Goal: Information Seeking & Learning: Learn about a topic

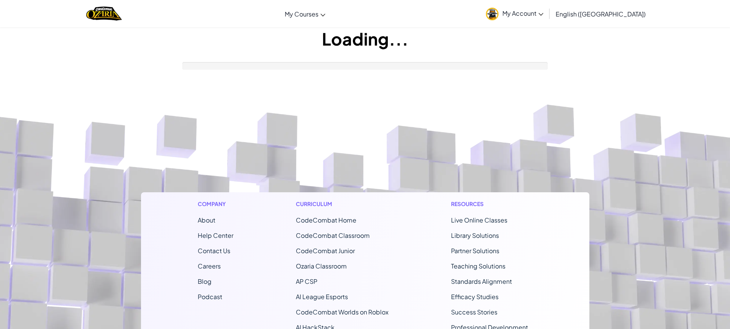
click at [389, 221] on div "Curriculum CodeCombat Home CodeCombat Classroom CodeCombat Junior Ozaria Classr…" at bounding box center [342, 295] width 104 height 207
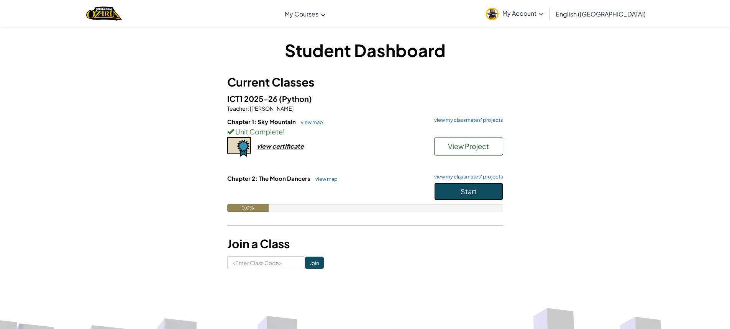
click at [449, 190] on button "Start" at bounding box center [468, 192] width 69 height 18
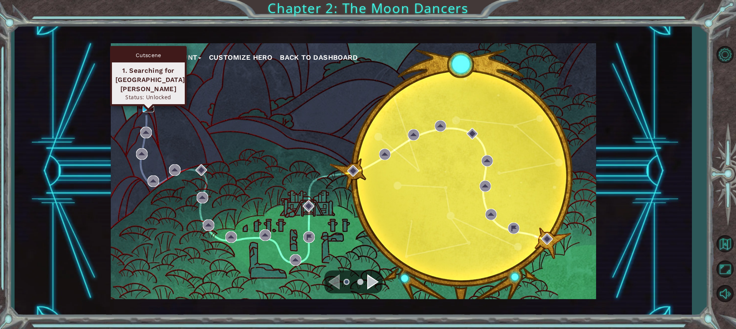
click at [146, 102] on img at bounding box center [148, 106] width 11 height 11
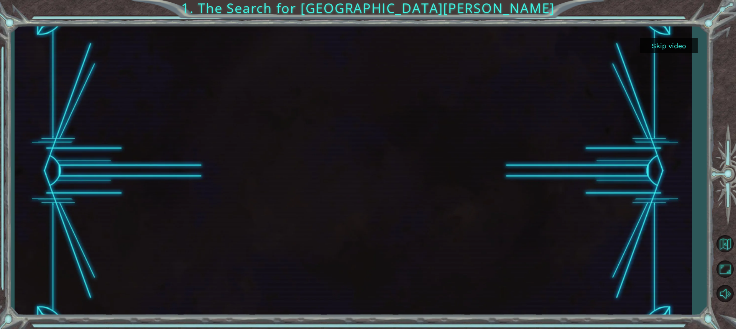
click at [663, 51] on button "Skip video" at bounding box center [668, 45] width 57 height 15
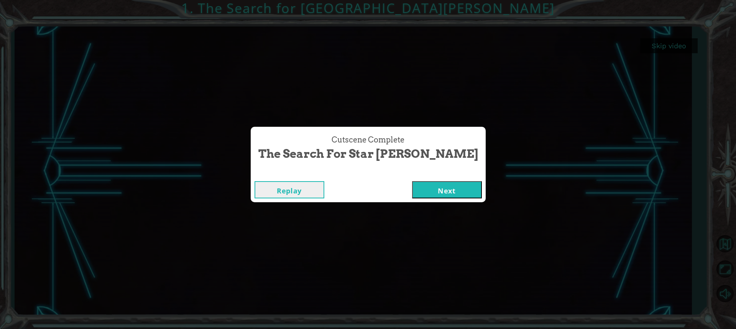
click at [412, 190] on button "Next" at bounding box center [447, 189] width 70 height 17
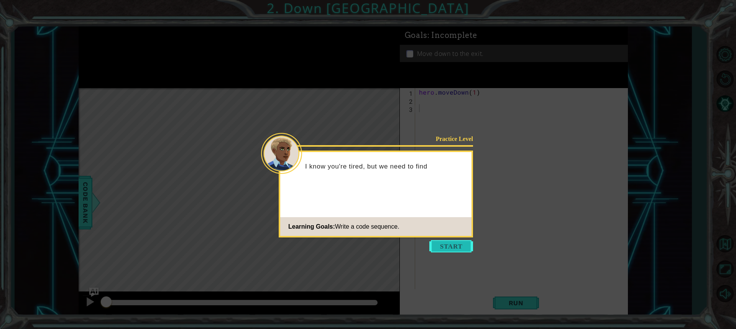
click at [439, 243] on button "Start" at bounding box center [451, 246] width 44 height 12
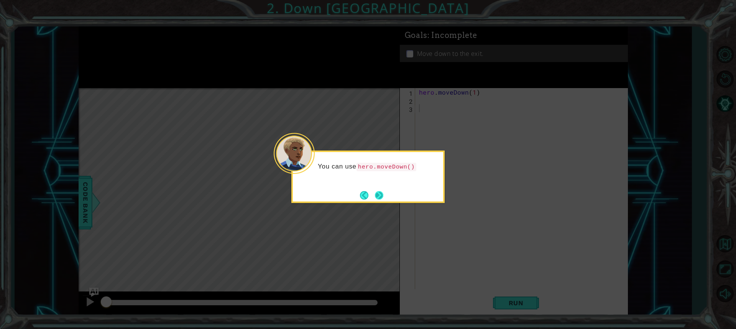
click at [375, 198] on button "Next" at bounding box center [379, 195] width 8 height 8
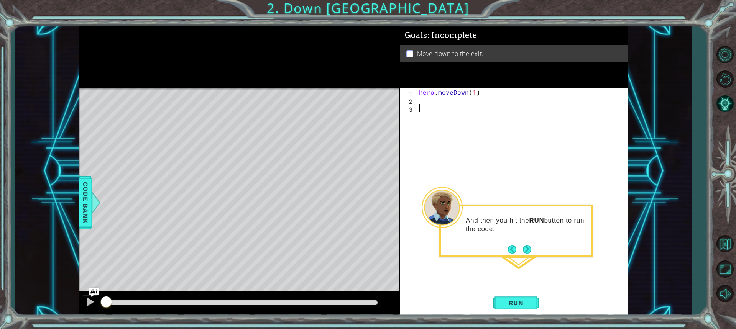
click at [445, 106] on div "hero . moveDown ( 1 )" at bounding box center [523, 196] width 212 height 217
click at [515, 309] on button "Run" at bounding box center [516, 303] width 46 height 23
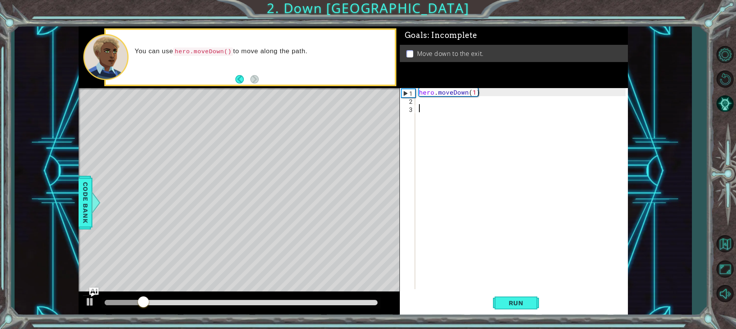
click at [445, 95] on div "hero . moveDown ( 1 )" at bounding box center [523, 196] width 212 height 217
type textarea "hero.moveDown(1)"
click at [425, 98] on div "hero . moveDown ( 1 )" at bounding box center [523, 196] width 212 height 217
click at [474, 94] on div "hero . moveDown ( 1 )" at bounding box center [523, 196] width 212 height 217
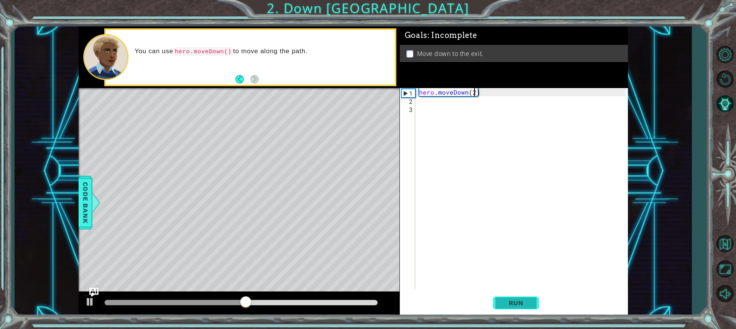
type textarea "hero.moveDown(2)"
drag, startPoint x: 521, startPoint y: 301, endPoint x: 514, endPoint y: 302, distance: 6.2
click at [519, 303] on span "Run" at bounding box center [516, 303] width 30 height 8
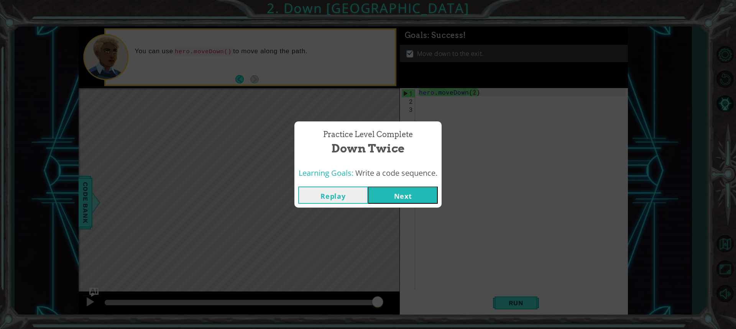
click at [425, 197] on button "Next" at bounding box center [403, 195] width 70 height 17
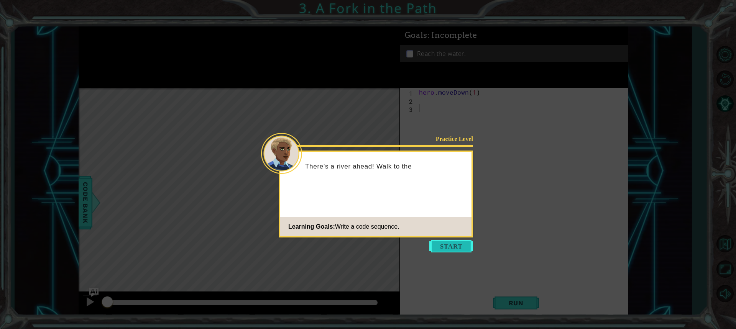
click at [436, 244] on button "Start" at bounding box center [451, 246] width 44 height 12
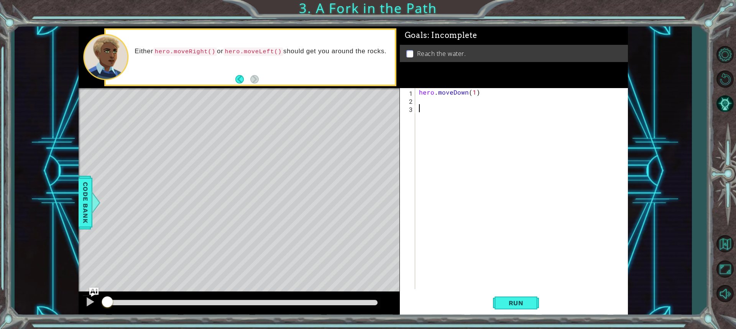
click at [430, 100] on div "hero . moveDown ( 1 )" at bounding box center [523, 196] width 212 height 217
type textarea "hero.moveleft(1)"
click at [471, 113] on div "hero . moveDown ( 1 ) hero . moveleft ( 1 )" at bounding box center [523, 196] width 212 height 217
type textarea "hero.movedown(1)"
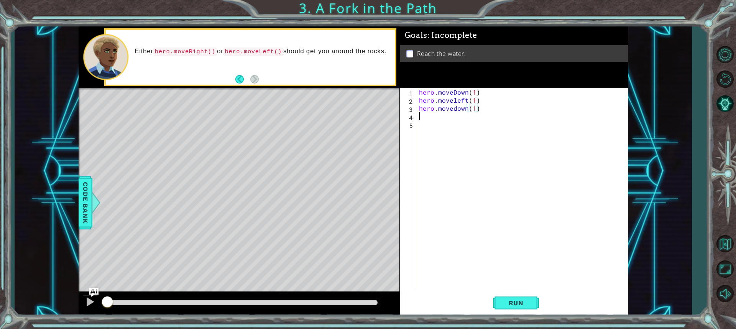
scroll to position [0, 0]
click at [498, 299] on button "Run" at bounding box center [516, 303] width 46 height 23
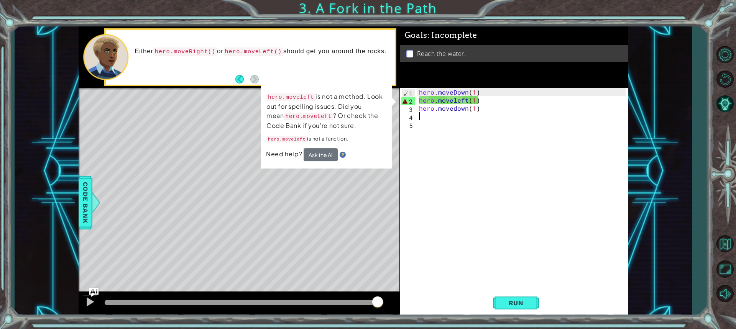
click at [455, 100] on div "hero . moveDown ( 1 ) hero . moveleft ( 1 ) hero . [GEOGRAPHIC_DATA] ( 1 )" at bounding box center [523, 196] width 212 height 217
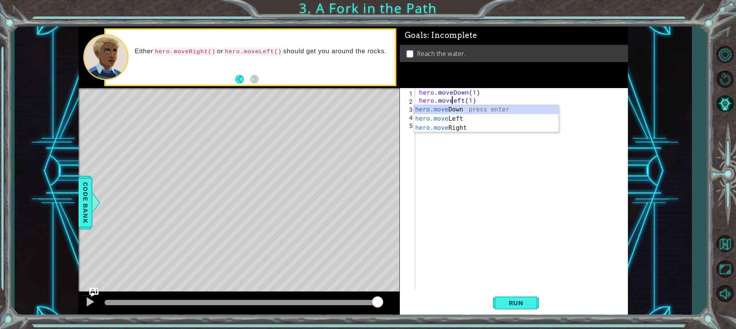
scroll to position [0, 2]
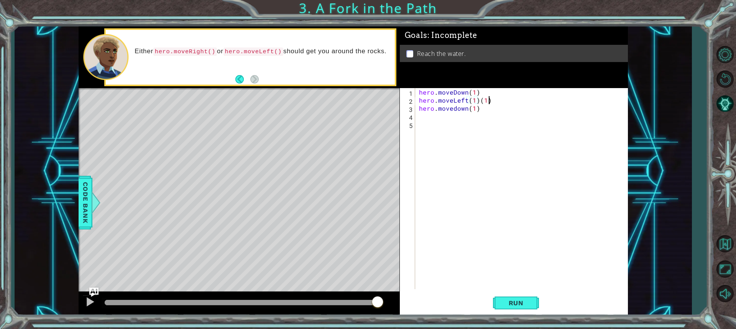
click at [488, 101] on div "hero . moveDown ( 1 ) hero . moveLeft ( 1 ) ( 1 ) hero . [GEOGRAPHIC_DATA] ( 1 )" at bounding box center [523, 196] width 212 height 217
click at [516, 297] on button "Run" at bounding box center [516, 303] width 46 height 23
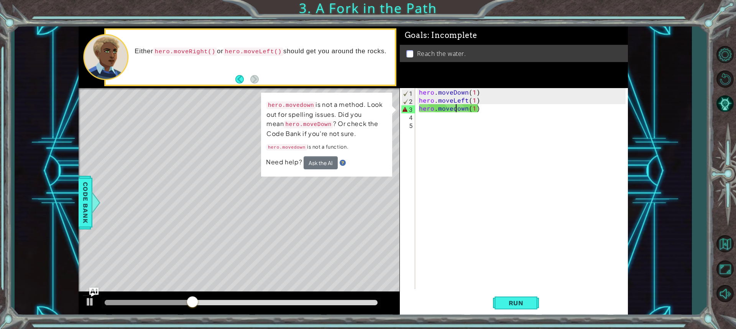
click at [455, 108] on div "hero . moveDown ( 1 ) hero . moveLeft ( 1 ) hero . [GEOGRAPHIC_DATA] ( 1 )" at bounding box center [523, 196] width 212 height 217
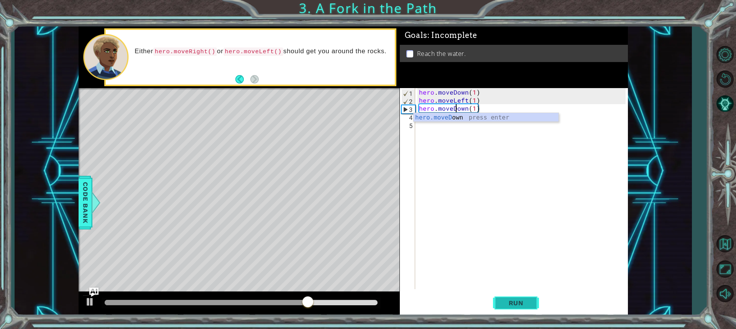
type textarea "hero.moveDown(1)"
click at [507, 308] on button "Run" at bounding box center [516, 303] width 46 height 23
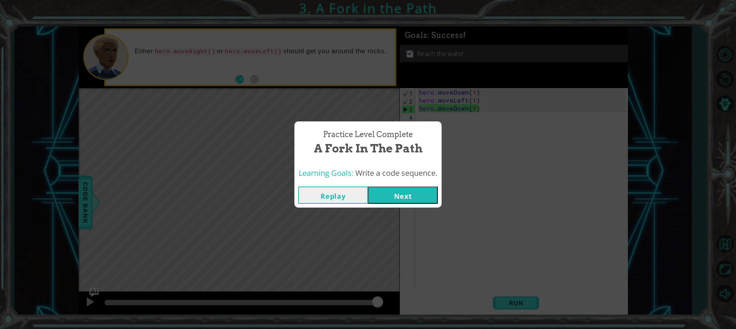
click at [391, 188] on button "Next" at bounding box center [403, 195] width 70 height 17
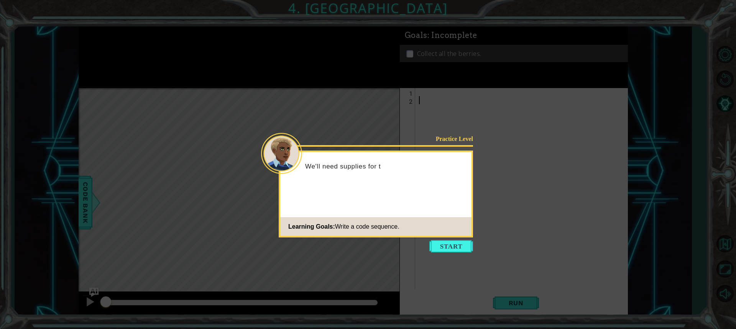
click at [447, 246] on button "Start" at bounding box center [451, 246] width 44 height 12
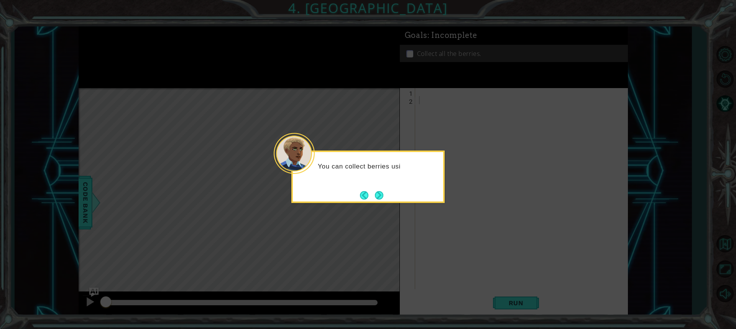
click at [379, 193] on button "Next" at bounding box center [379, 195] width 8 height 8
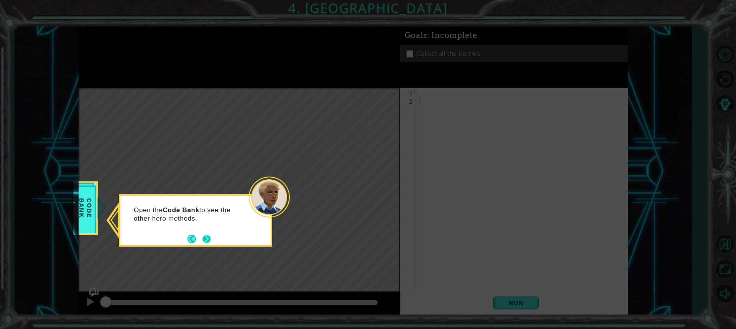
click at [203, 240] on button "Next" at bounding box center [206, 239] width 8 height 8
click at [204, 238] on button "Next" at bounding box center [206, 239] width 8 height 8
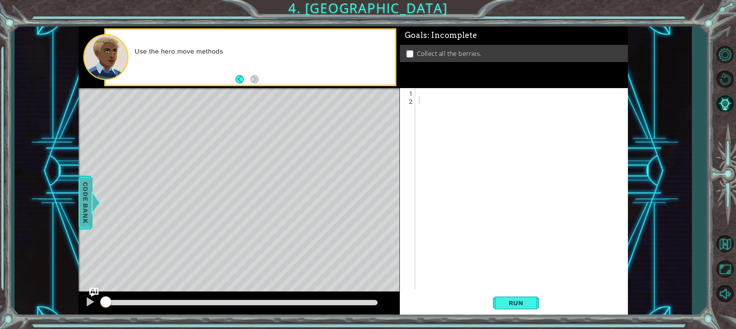
click at [88, 200] on span "Code Bank" at bounding box center [85, 202] width 12 height 47
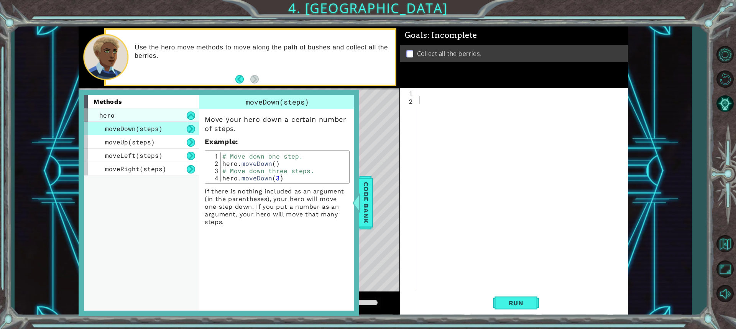
click at [178, 117] on div "hero" at bounding box center [141, 114] width 115 height 13
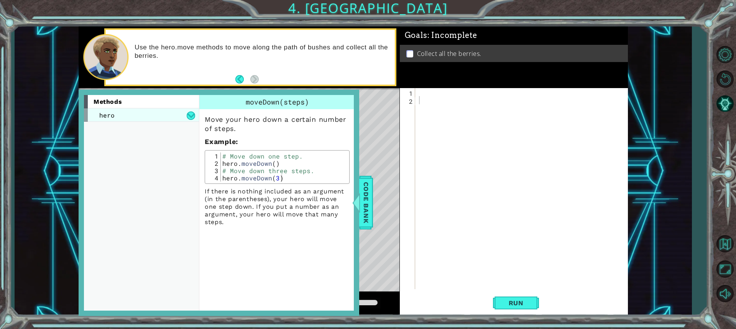
click at [178, 117] on div "hero" at bounding box center [141, 114] width 115 height 13
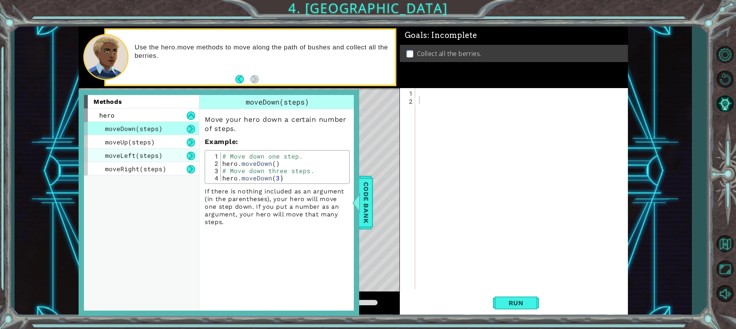
click at [169, 161] on div "moveLeft(steps)" at bounding box center [141, 155] width 115 height 13
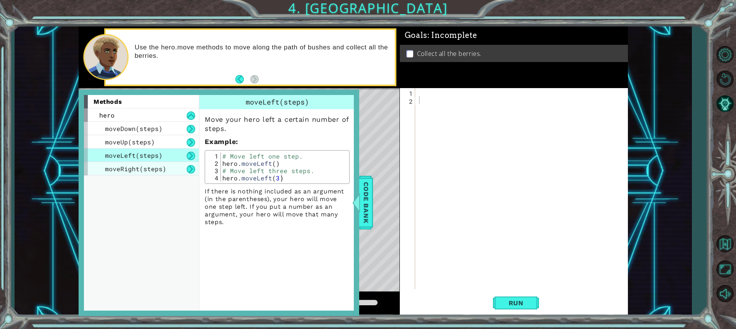
click at [169, 172] on div "moveRight(steps)" at bounding box center [141, 168] width 115 height 13
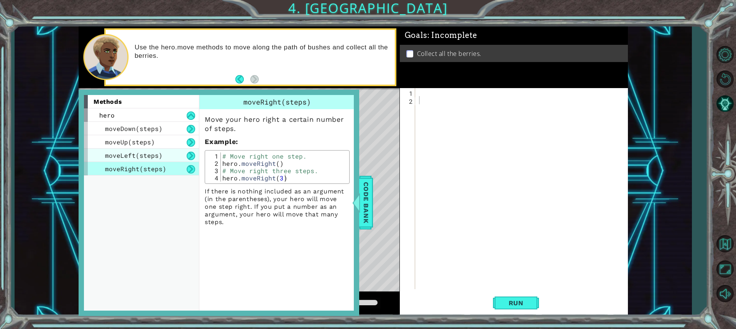
click at [169, 160] on div "moveLeft(steps)" at bounding box center [141, 155] width 115 height 13
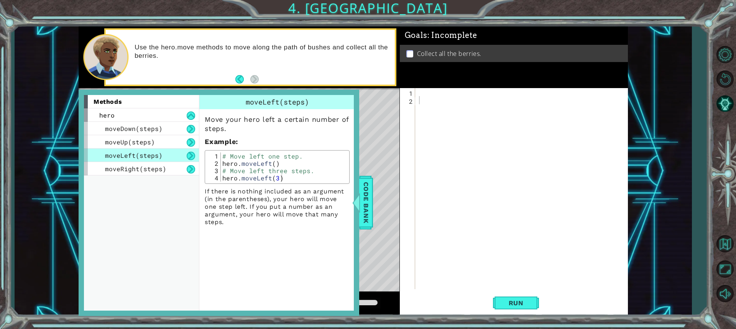
click at [168, 159] on div "moveLeft(steps)" at bounding box center [141, 155] width 115 height 13
click at [168, 155] on div "moveLeft(steps)" at bounding box center [141, 155] width 115 height 13
click at [168, 149] on div "moveLeft(steps)" at bounding box center [141, 155] width 115 height 13
click at [166, 141] on div "moveUp(steps)" at bounding box center [141, 141] width 115 height 13
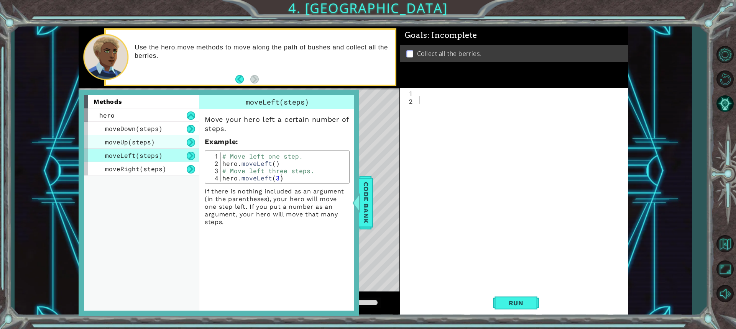
click at [166, 141] on div "moveUp(steps)" at bounding box center [141, 141] width 115 height 13
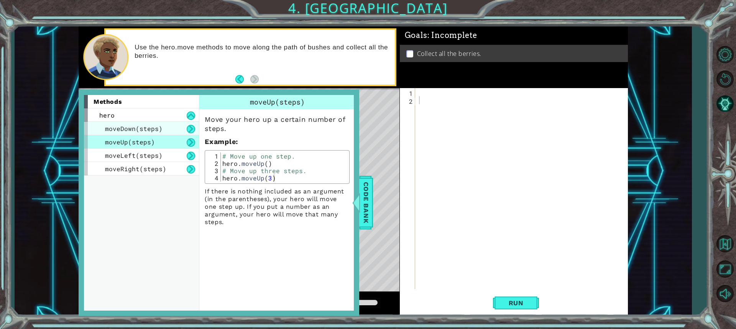
click at [162, 130] on div "moveDown(steps)" at bounding box center [141, 128] width 115 height 13
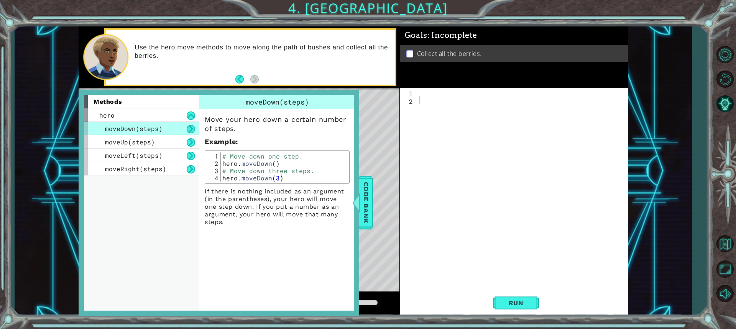
click at [186, 128] on div "moveDown(steps)" at bounding box center [141, 128] width 115 height 13
click at [189, 127] on button at bounding box center [191, 129] width 8 height 8
click at [186, 140] on div "moveUp(steps)" at bounding box center [141, 141] width 115 height 13
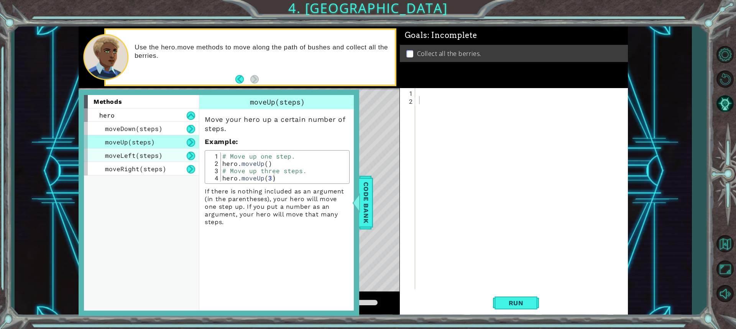
click at [186, 152] on div "moveLeft(steps)" at bounding box center [141, 155] width 115 height 13
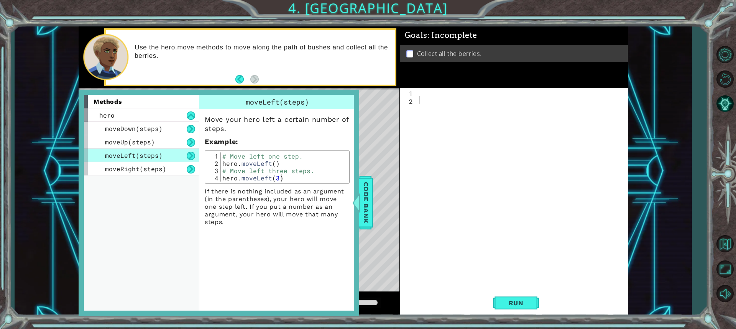
drag, startPoint x: 186, startPoint y: 154, endPoint x: 186, endPoint y: 161, distance: 6.5
click at [186, 159] on div "moveLeft(steps)" at bounding box center [141, 155] width 115 height 13
drag, startPoint x: 186, startPoint y: 161, endPoint x: 187, endPoint y: 174, distance: 13.4
click at [186, 168] on div "moveDown(steps) moveUp(steps) moveLeft(steps) moveRight(steps)" at bounding box center [141, 149] width 115 height 54
click at [146, 110] on div "hero" at bounding box center [141, 114] width 115 height 13
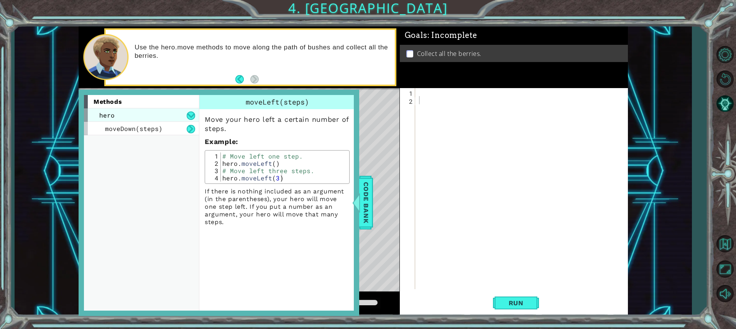
click at [149, 111] on div "hero" at bounding box center [141, 114] width 115 height 13
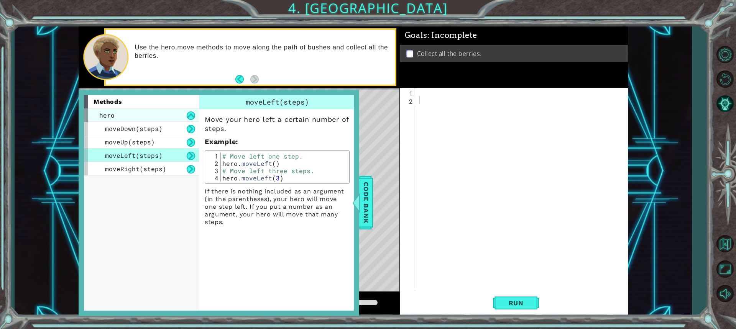
click at [143, 112] on div "hero" at bounding box center [141, 114] width 115 height 13
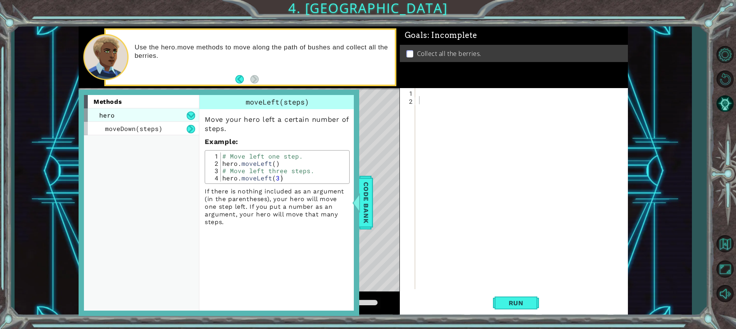
click at [143, 114] on div "hero" at bounding box center [141, 114] width 115 height 13
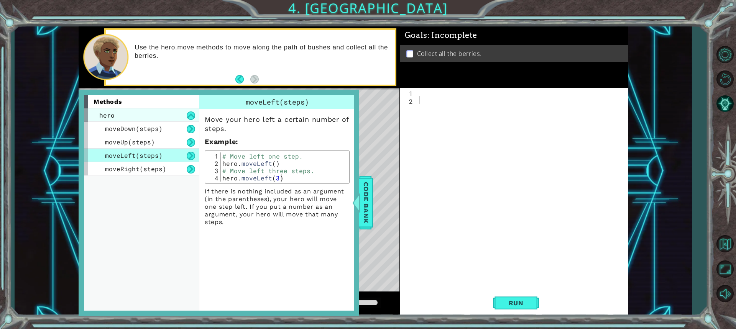
click at [143, 114] on div "hero" at bounding box center [141, 114] width 115 height 13
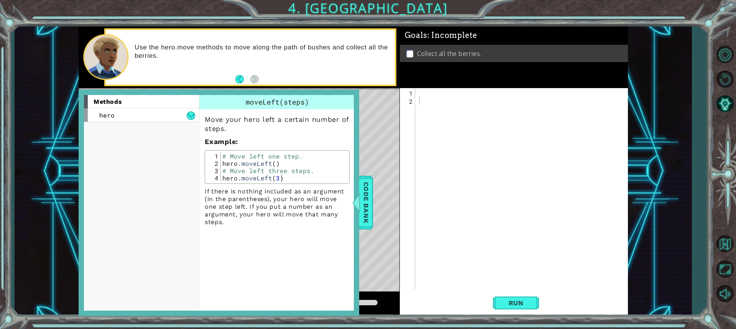
click at [146, 102] on div "methods" at bounding box center [141, 101] width 115 height 13
click at [368, 215] on span "Code Bank" at bounding box center [366, 202] width 12 height 47
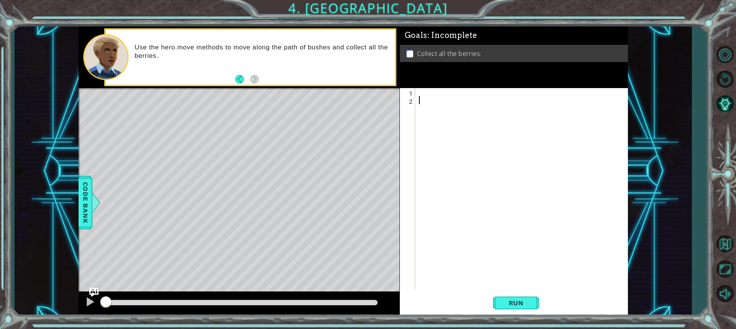
click at [422, 99] on div at bounding box center [523, 196] width 212 height 217
click at [422, 97] on div at bounding box center [523, 196] width 212 height 217
click at [418, 93] on div at bounding box center [523, 196] width 212 height 217
click at [475, 92] on div "hero . moveDown ( 1 )" at bounding box center [523, 196] width 212 height 217
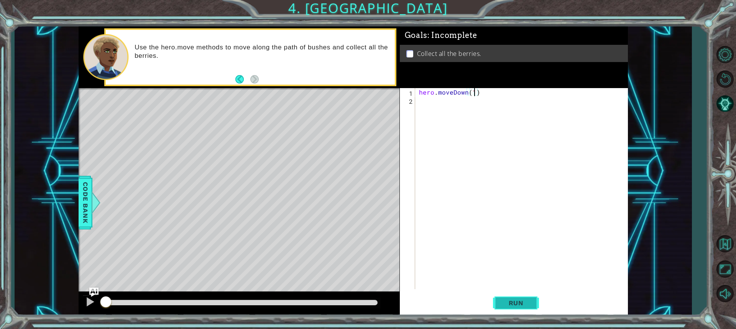
type textarea "hero.moveDown(1)"
click at [533, 304] on button "Run" at bounding box center [516, 303] width 46 height 23
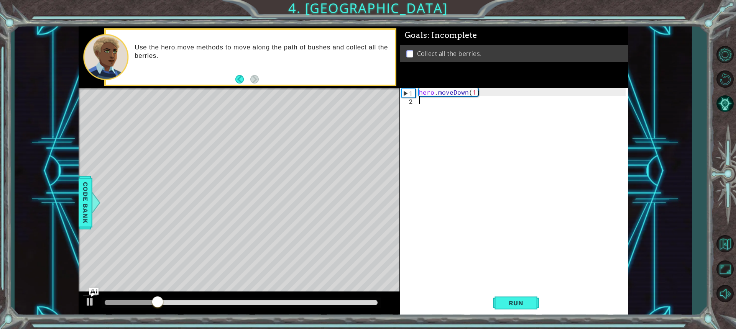
click at [440, 105] on div "hero . moveDown ( 1 )" at bounding box center [523, 196] width 212 height 217
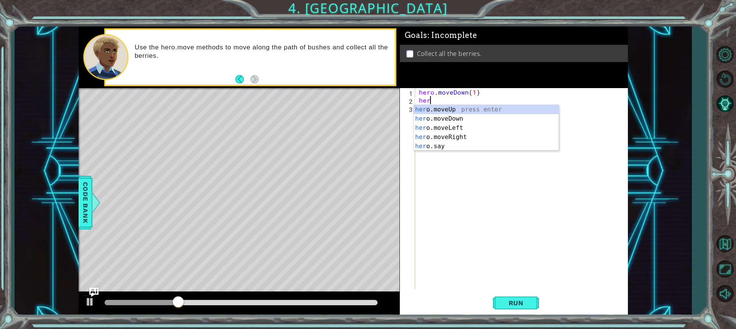
scroll to position [0, 0]
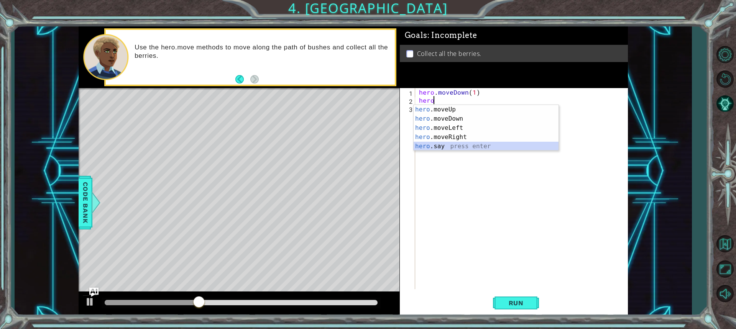
click at [438, 147] on div "hero .moveUp press enter hero .moveDown press enter hero .moveLeft press enter …" at bounding box center [486, 137] width 145 height 64
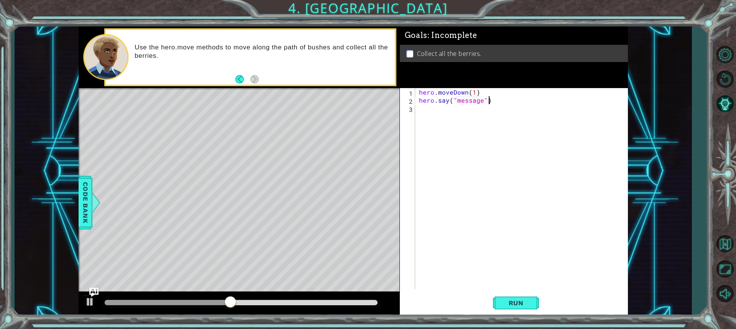
click at [498, 103] on div "hero . moveDown ( 1 ) hero . say ( "message" )" at bounding box center [523, 196] width 212 height 217
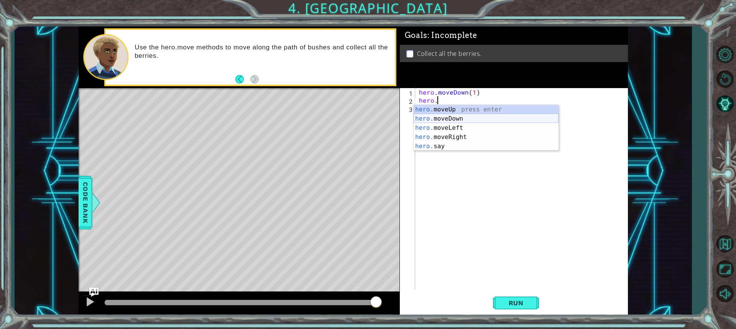
click at [453, 117] on div "hero. moveUp press enter hero. moveDown press enter hero. moveLeft press enter …" at bounding box center [486, 137] width 145 height 64
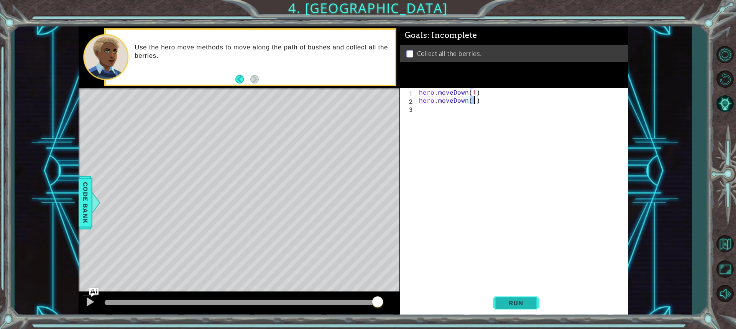
type textarea "hero.moveDown(1)"
click at [516, 302] on span "Run" at bounding box center [516, 303] width 30 height 8
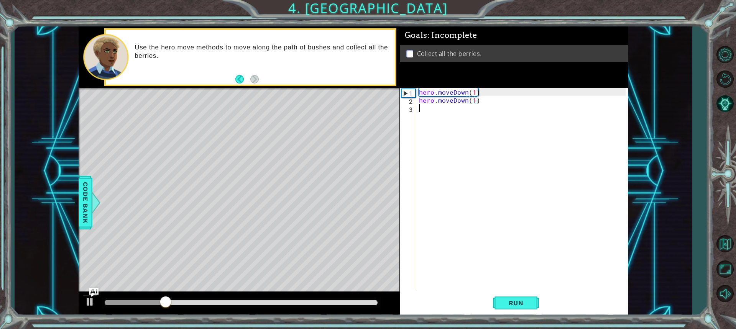
click at [494, 106] on div "hero . moveDown ( 1 ) hero . moveDown ( 1 )" at bounding box center [523, 196] width 212 height 217
click at [489, 104] on div "hero . moveDown ( 1 ) hero . moveDown ( 1 )" at bounding box center [523, 196] width 212 height 217
click at [483, 103] on div "hero . moveDown ( 1 ) hero . moveDown ( 1 )" at bounding box center [523, 196] width 212 height 217
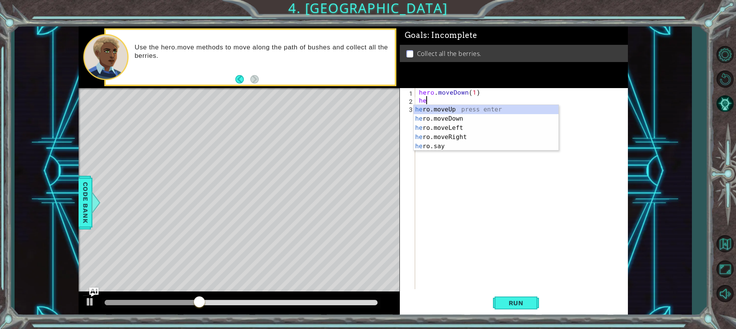
type textarea "h"
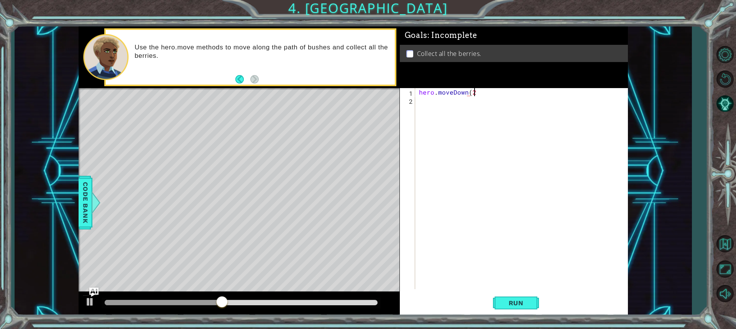
scroll to position [0, 3]
type textarea "hero.moveDown(2)"
type textarea "hero.moveLeft(2)"
type textarea "hero.moveUp(2)"
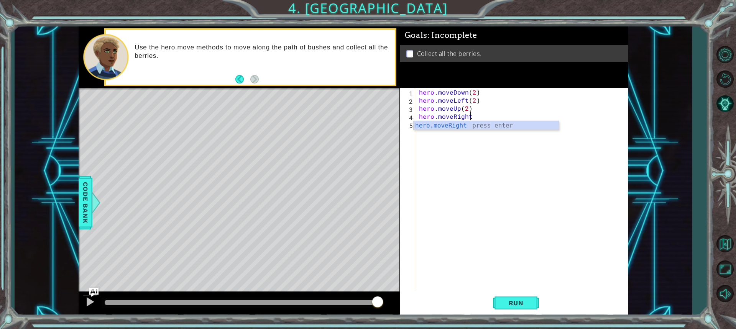
scroll to position [0, 3]
type textarea "hero.moveRight(3)"
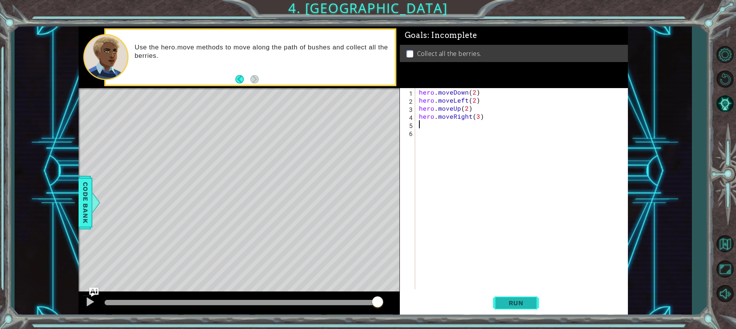
click at [509, 303] on span "Run" at bounding box center [516, 303] width 30 height 8
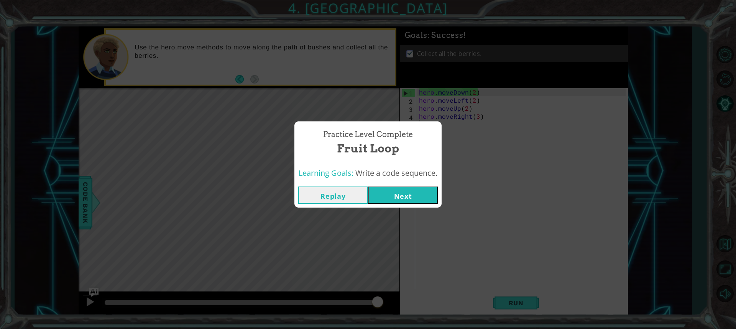
click at [422, 196] on button "Next" at bounding box center [403, 195] width 70 height 17
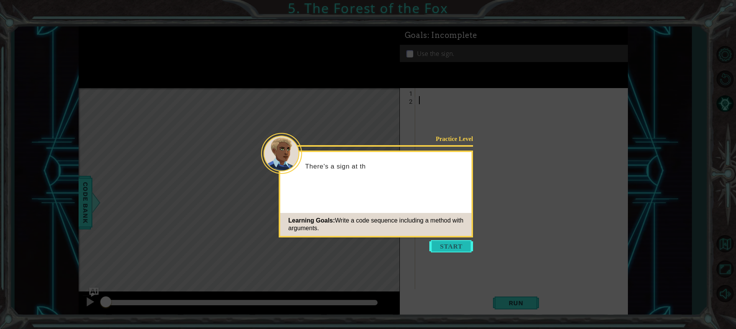
click at [444, 241] on button "Start" at bounding box center [451, 246] width 44 height 12
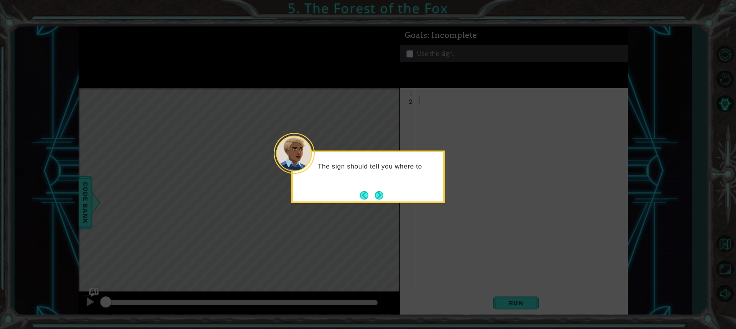
click at [383, 191] on button "Next" at bounding box center [379, 195] width 8 height 8
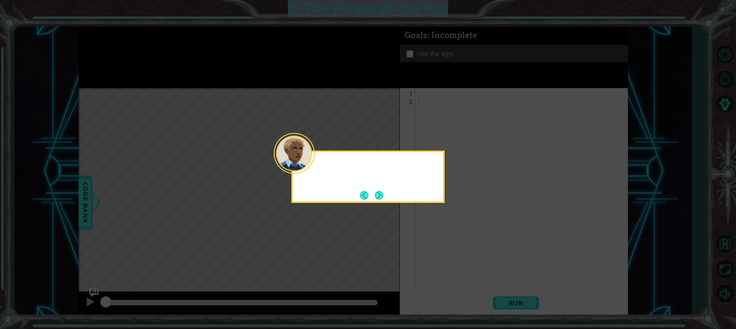
click at [383, 189] on div at bounding box center [367, 177] width 153 height 53
click at [383, 192] on button "Next" at bounding box center [379, 195] width 8 height 8
drag, startPoint x: 382, startPoint y: 192, endPoint x: 376, endPoint y: 194, distance: 6.2
click at [382, 192] on icon at bounding box center [368, 164] width 736 height 329
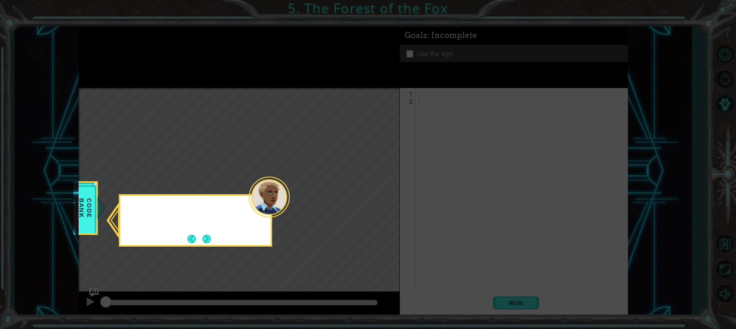
click at [378, 195] on icon at bounding box center [368, 164] width 736 height 329
click at [211, 235] on button "Next" at bounding box center [206, 239] width 8 height 8
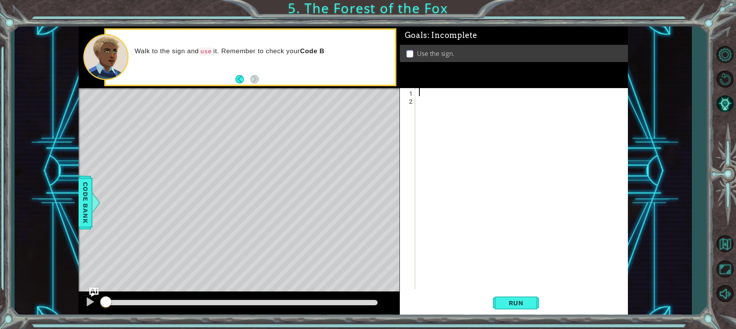
click at [420, 89] on div at bounding box center [523, 196] width 212 height 217
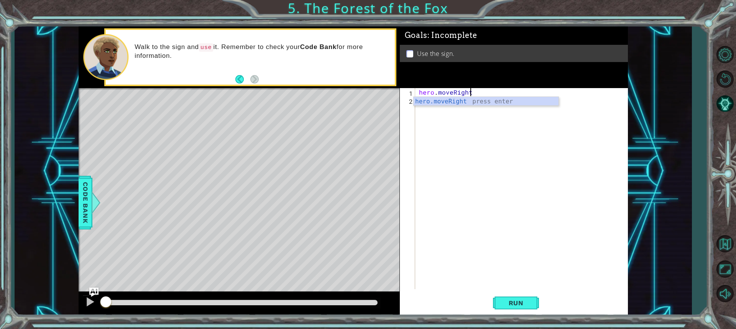
scroll to position [0, 3]
type textarea "hero.moveRight(1)"
type textarea "hero.moveUp(1)"
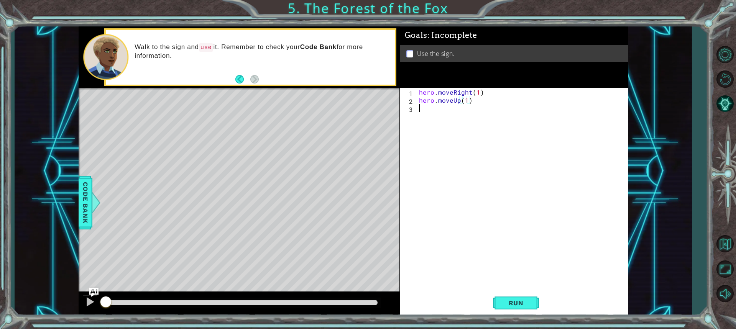
click at [448, 115] on div "hero . moveRight ( 1 ) hero . moveUp ( 1 )" at bounding box center [523, 196] width 212 height 217
type textarea "hero.moveLeft(1)"
click at [445, 115] on div "hero . moveRight ( 1 ) hero . moveUp ( 1 ) hero . moveLeft ( 1 )" at bounding box center [523, 196] width 212 height 217
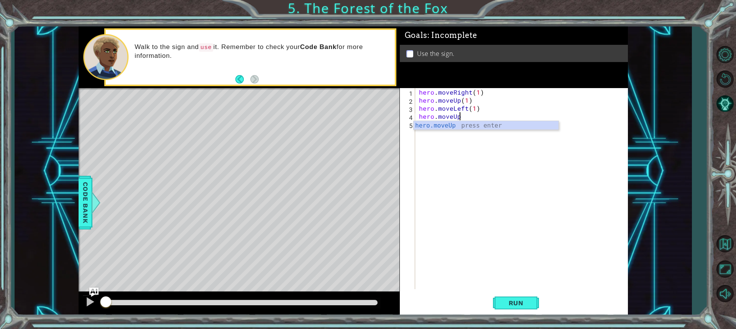
scroll to position [0, 2]
type textarea "hero.moveUp(1)"
type textarea "hero.moveRight(2)"
type textarea "hero.moveDown(1)"
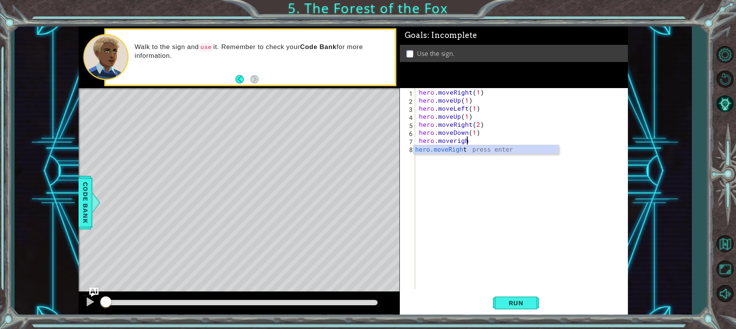
scroll to position [0, 3]
click at [454, 142] on div "hero . moveRight ( 1 ) hero . moveUp ( 1 ) hero . moveLeft ( 1 ) hero . moveUp …" at bounding box center [523, 196] width 212 height 217
click at [494, 139] on div "hero . moveRight ( 1 ) hero . moveUp ( 1 ) hero . moveLeft ( 1 ) hero . moveUp …" at bounding box center [523, 196] width 212 height 217
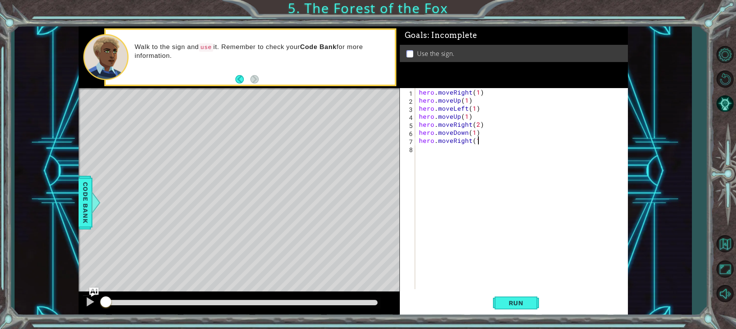
type textarea "hero.moveRight(1)"
click at [492, 306] on div "Run" at bounding box center [516, 303] width 228 height 23
click at [495, 303] on button "Run" at bounding box center [516, 303] width 46 height 23
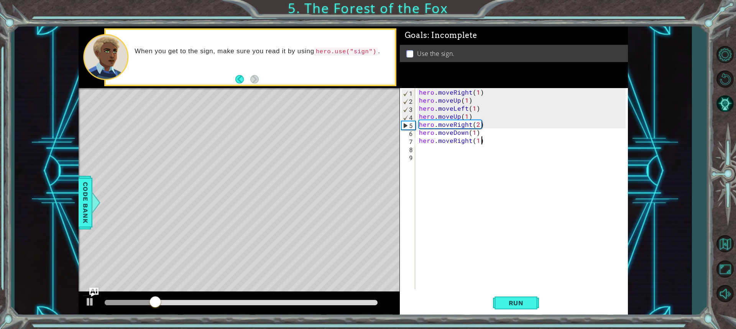
click at [483, 141] on div "hero . moveRight ( 1 ) hero . moveUp ( 1 ) hero . moveLeft ( 1 ) hero . moveUp …" at bounding box center [523, 196] width 212 height 217
type textarea "hero.moveRight(1)"
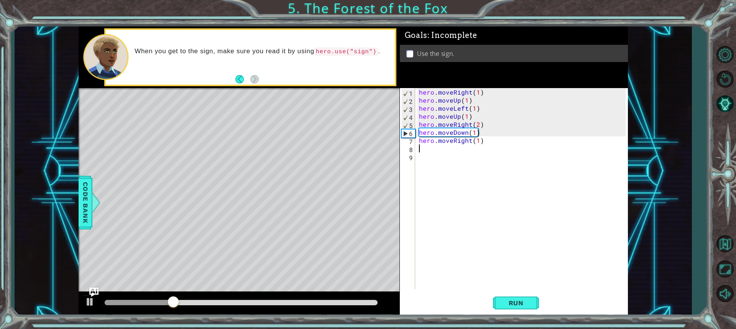
click at [480, 152] on div "hero . moveRight ( 1 ) hero . moveUp ( 1 ) hero . moveLeft ( 1 ) hero . moveUp …" at bounding box center [523, 196] width 212 height 217
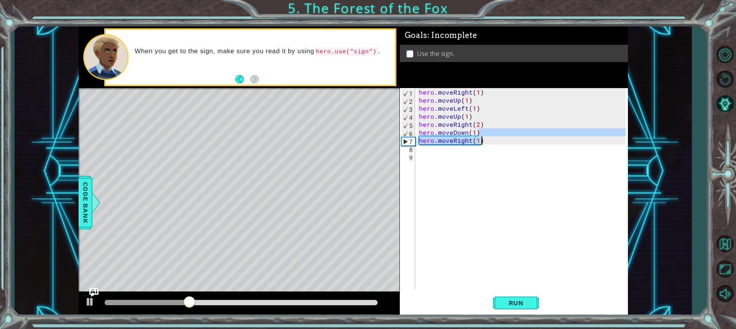
click at [487, 136] on div "hero . moveRight ( 1 ) hero . moveUp ( 1 ) hero . moveLeft ( 1 ) hero . moveUp …" at bounding box center [523, 196] width 212 height 217
click at [487, 142] on div "hero . moveRight ( 1 ) hero . moveUp ( 1 ) hero . moveLeft ( 1 ) hero . moveUp …" at bounding box center [521, 188] width 208 height 201
type textarea "hero.moveRight(1)"
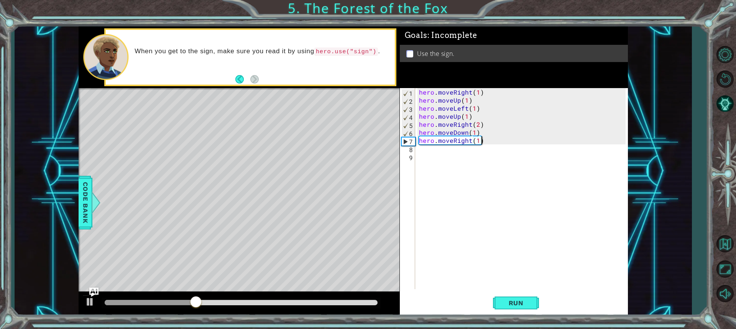
click at [487, 142] on div "hero . moveRight ( 1 ) hero . moveUp ( 1 ) hero . moveLeft ( 1 ) hero . moveUp …" at bounding box center [523, 196] width 212 height 217
click at [486, 142] on div "hero . moveRight ( 1 ) hero . moveUp ( 1 ) hero . moveLeft ( 1 ) hero . moveUp …" at bounding box center [521, 188] width 208 height 201
click at [486, 142] on div "hero . moveRight ( 1 ) hero . moveUp ( 1 ) hero . moveLeft ( 1 ) hero . moveUp …" at bounding box center [523, 196] width 212 height 217
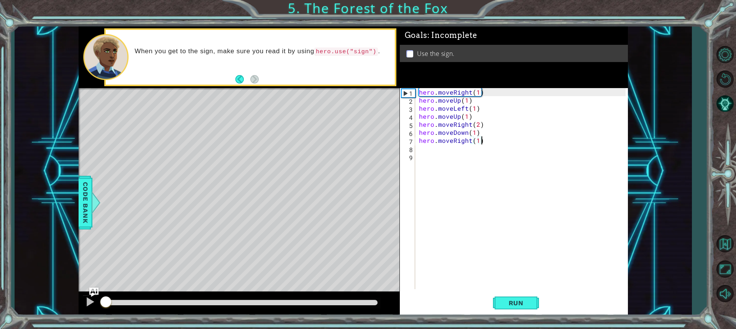
drag, startPoint x: 231, startPoint y: 299, endPoint x: 0, endPoint y: 244, distance: 237.6
click at [0, 244] on div "1 ההההההההההההההההההההההההההההההההההההההההההההההההההההההההההההההההההההההההההההה…" at bounding box center [368, 164] width 736 height 329
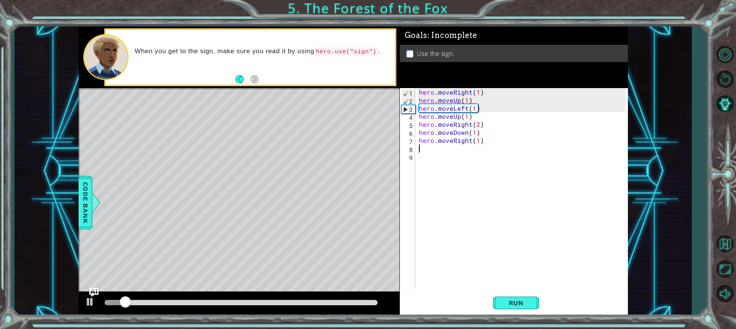
click at [488, 148] on div "hero . moveRight ( 1 ) hero . moveUp ( 1 ) hero . moveLeft ( 1 ) hero . moveUp …" at bounding box center [523, 196] width 212 height 217
click at [489, 141] on div "hero . moveRight ( 1 ) hero . moveUp ( 1 ) hero . moveLeft ( 1 ) hero . moveUp …" at bounding box center [523, 196] width 212 height 217
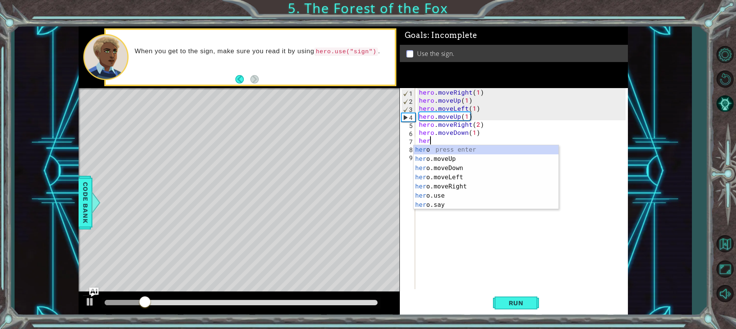
type textarea "h"
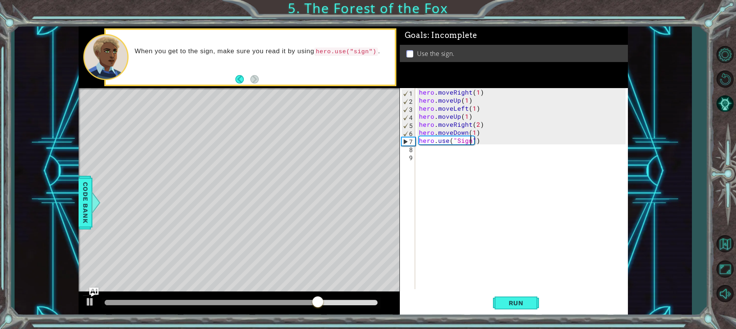
scroll to position [0, 3]
click at [510, 304] on span "Run" at bounding box center [516, 303] width 30 height 8
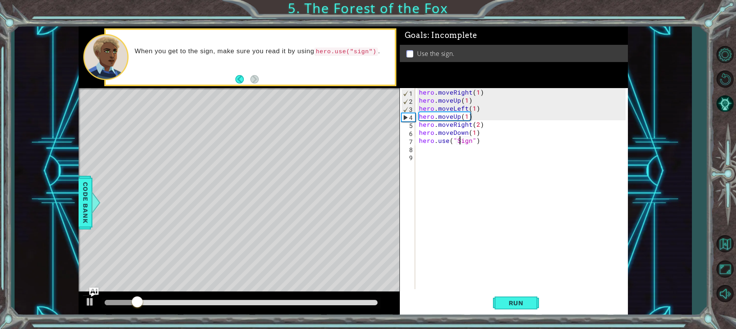
click at [460, 141] on div "hero . moveRight ( 1 ) hero . moveUp ( 1 ) hero . moveLeft ( 1 ) hero . moveUp …" at bounding box center [523, 196] width 212 height 217
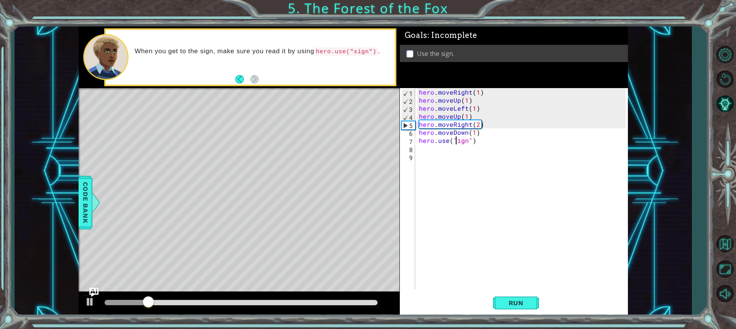
type textarea "hero.use("sign")"
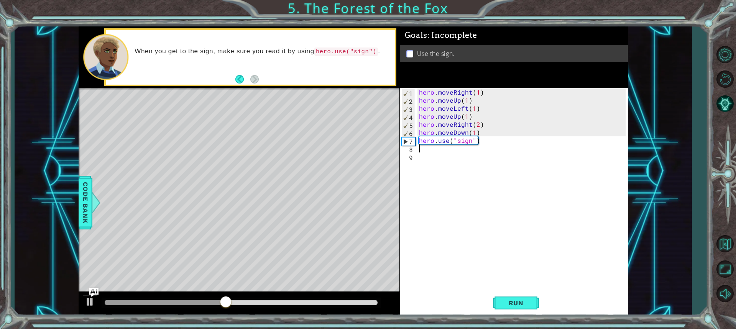
click at [419, 149] on div "hero . moveRight ( 1 ) hero . moveUp ( 1 ) hero . moveLeft ( 1 ) hero . moveUp …" at bounding box center [523, 196] width 212 height 217
click at [479, 146] on div "hero . moveRight ( 1 ) hero . moveUp ( 1 ) hero . moveLeft ( 1 ) hero . moveUp …" at bounding box center [523, 196] width 212 height 217
click at [480, 144] on div "hero . moveRight ( 1 ) hero . moveUp ( 1 ) hero . moveLeft ( 1 ) hero . moveUp …" at bounding box center [523, 196] width 212 height 217
click at [481, 143] on div "hero . moveRight ( 1 ) hero . moveUp ( 1 ) hero . moveLeft ( 1 ) hero . moveUp …" at bounding box center [523, 196] width 212 height 217
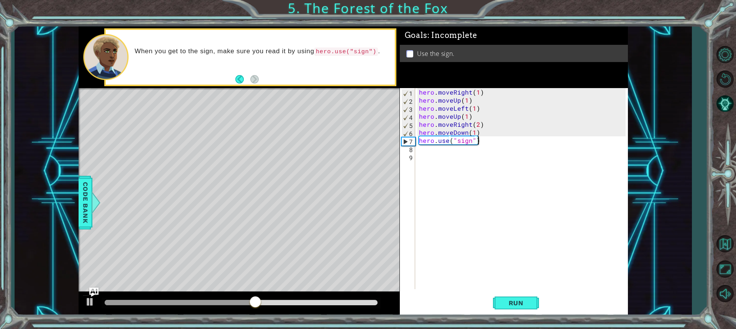
click at [489, 139] on div "hero . moveRight ( 1 ) hero . moveUp ( 1 ) hero . moveLeft ( 1 ) hero . moveUp …" at bounding box center [523, 196] width 212 height 217
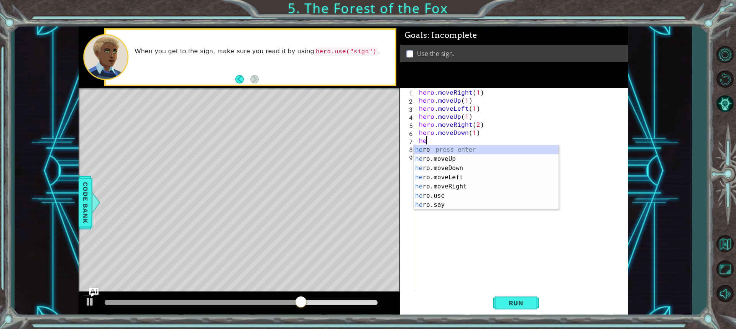
type textarea "h"
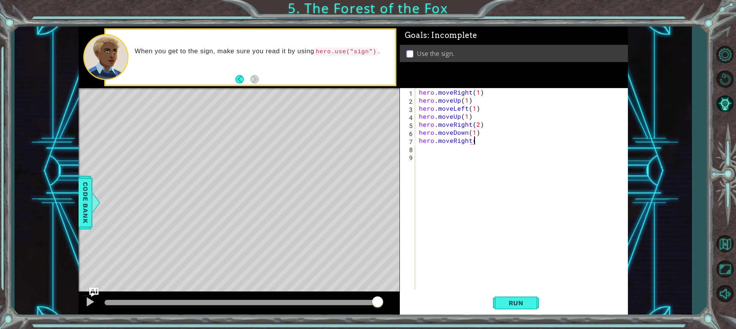
scroll to position [0, 3]
type textarea "hero.moveRight(1)"
click at [466, 149] on div "hero . moveRight ( 1 ) hero . moveUp ( 1 ) hero . moveLeft ( 1 ) hero . moveUp …" at bounding box center [525, 196] width 209 height 217
click at [506, 301] on span "Run" at bounding box center [516, 303] width 30 height 8
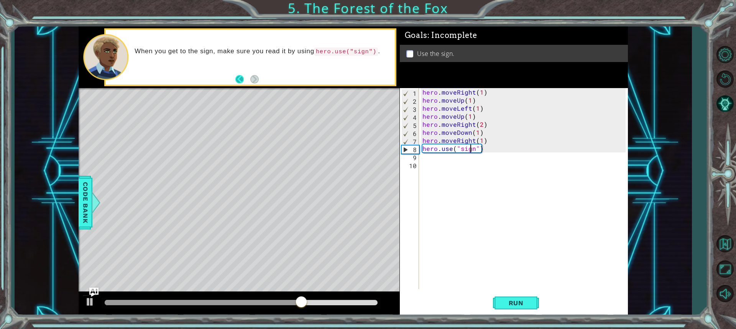
click at [236, 76] on button "Back" at bounding box center [242, 79] width 15 height 8
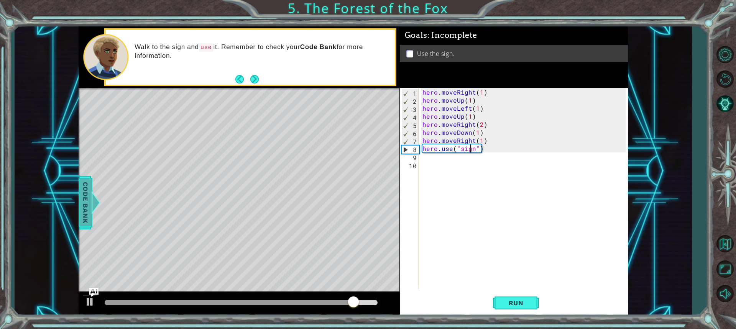
click at [89, 209] on span "Code Bank" at bounding box center [85, 202] width 12 height 47
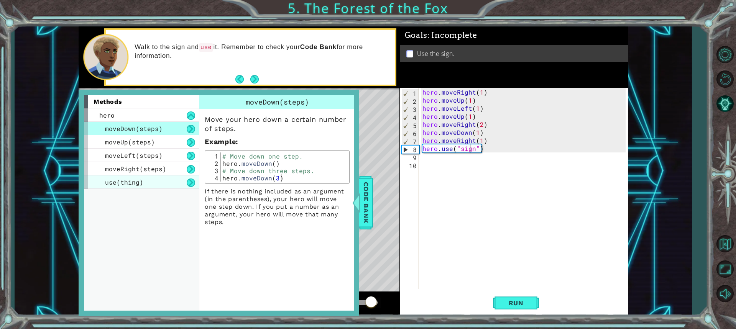
click at [160, 184] on div "use(thing)" at bounding box center [141, 182] width 115 height 13
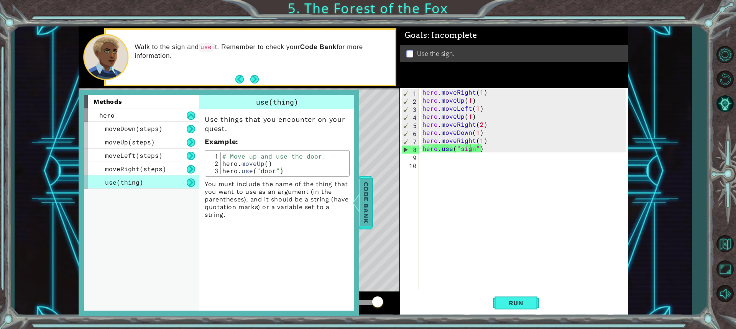
click at [355, 204] on div at bounding box center [356, 202] width 10 height 23
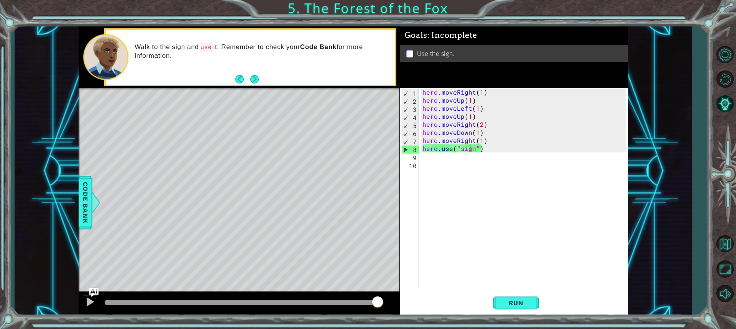
click at [496, 149] on div "hero . moveRight ( 1 ) hero . moveUp ( 1 ) hero . moveLeft ( 1 ) hero . moveUp …" at bounding box center [525, 196] width 209 height 217
click at [491, 140] on div "hero . moveRight ( 1 ) hero . moveUp ( 1 ) hero . moveLeft ( 1 ) hero . moveUp …" at bounding box center [525, 196] width 209 height 217
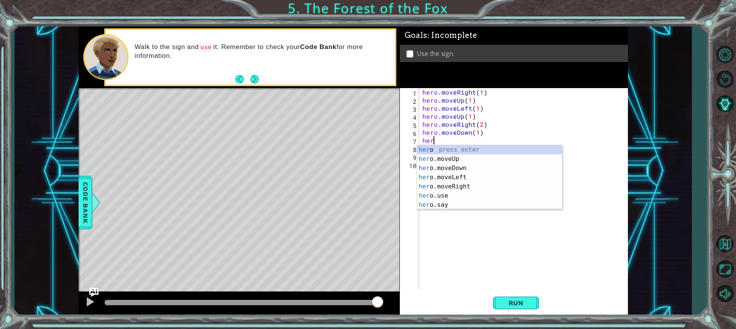
scroll to position [0, 0]
type textarea "h"
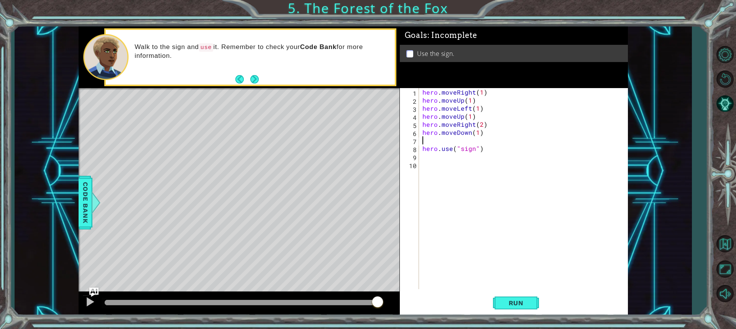
type textarea "hero.moveDown(1)"
click at [531, 299] on button "Run" at bounding box center [516, 303] width 46 height 23
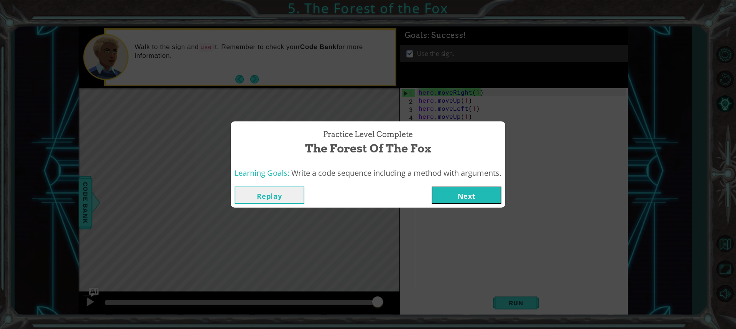
click at [462, 197] on button "Next" at bounding box center [467, 195] width 70 height 17
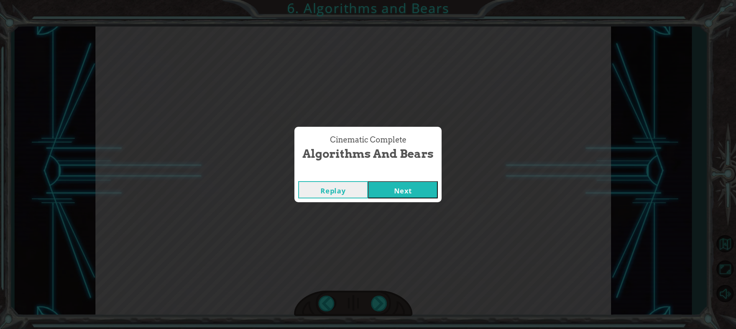
click at [412, 179] on div "Replay Next" at bounding box center [367, 189] width 147 height 25
click at [414, 179] on div "Replay Next" at bounding box center [367, 189] width 147 height 25
click at [415, 184] on button "Next" at bounding box center [403, 189] width 70 height 17
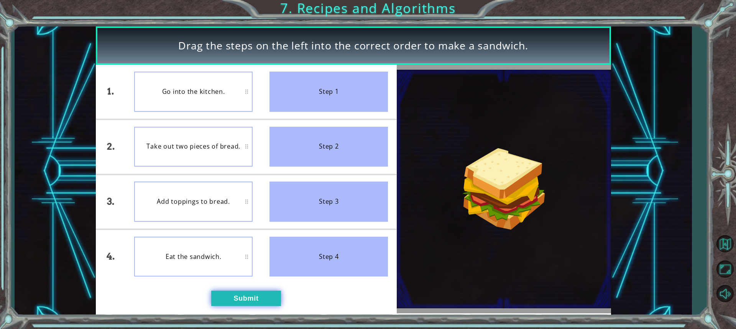
click at [244, 296] on button "Submit" at bounding box center [246, 298] width 70 height 15
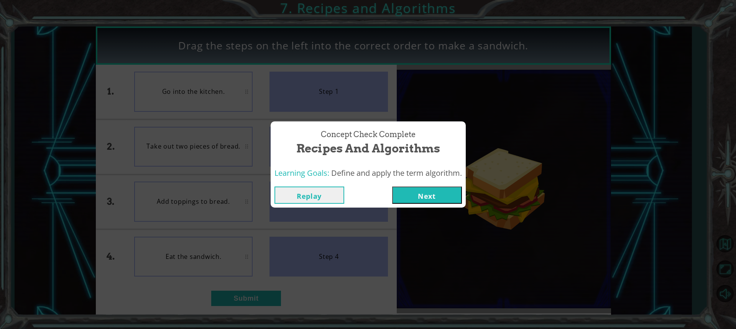
click at [409, 200] on button "Next" at bounding box center [427, 195] width 70 height 17
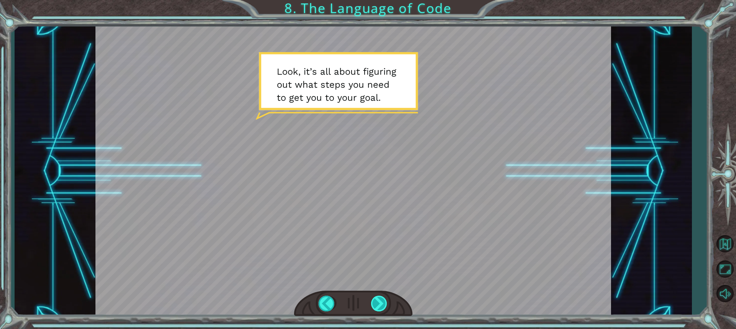
click at [376, 300] on div at bounding box center [379, 304] width 17 height 16
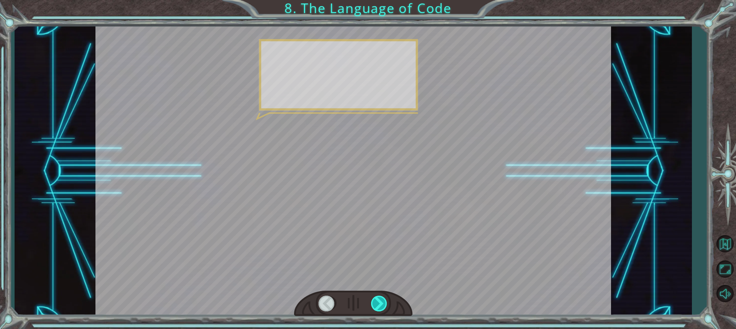
click at [376, 300] on div at bounding box center [379, 304] width 17 height 16
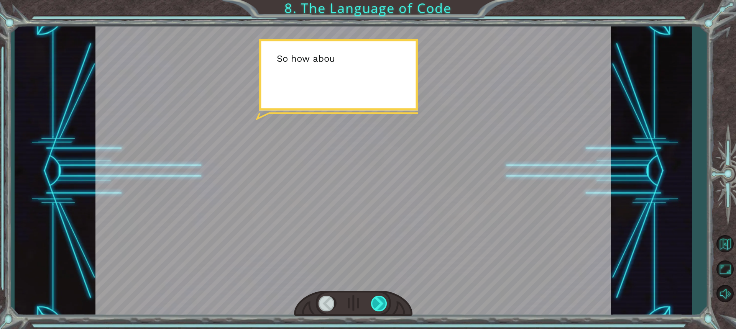
click at [376, 300] on div at bounding box center [379, 304] width 17 height 16
click at [375, 300] on div at bounding box center [379, 304] width 17 height 16
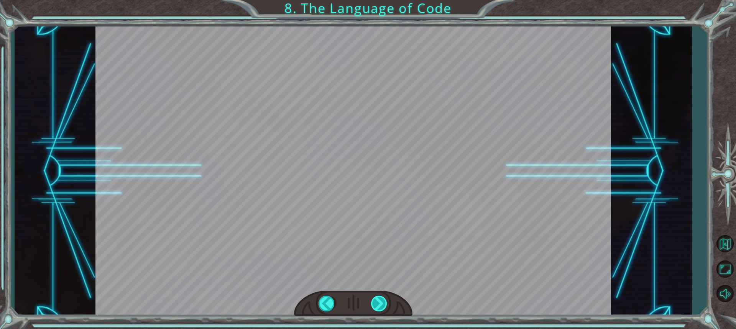
click at [374, 0] on div "S o a n a l g o r i t h m i s a s t e p - b y - s t e p s e t o f i n s t r u c…" at bounding box center [368, 0] width 736 height 0
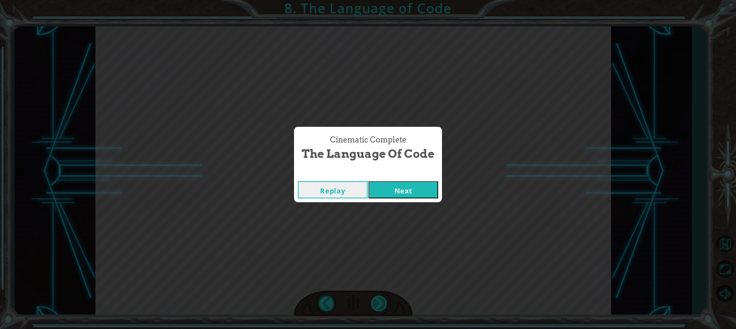
click at [374, 300] on div "Cinematic Complete The Language of Code Replay Next" at bounding box center [368, 164] width 736 height 329
click at [402, 186] on button "Next" at bounding box center [403, 189] width 70 height 17
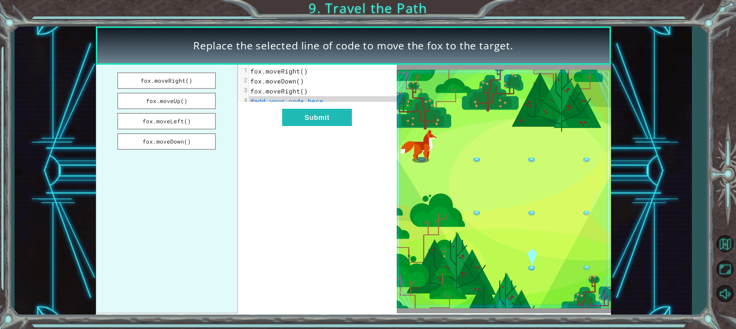
click at [300, 71] on span "fox.moveRight()" at bounding box center [278, 71] width 57 height 8
click at [303, 71] on span "fox.moveRight()" at bounding box center [278, 71] width 57 height 8
click at [301, 71] on span "fox.moveRight()" at bounding box center [278, 71] width 57 height 8
click at [331, 101] on pre "#add your code here" at bounding box center [325, 101] width 153 height 10
drag, startPoint x: 179, startPoint y: 141, endPoint x: 289, endPoint y: 112, distance: 113.9
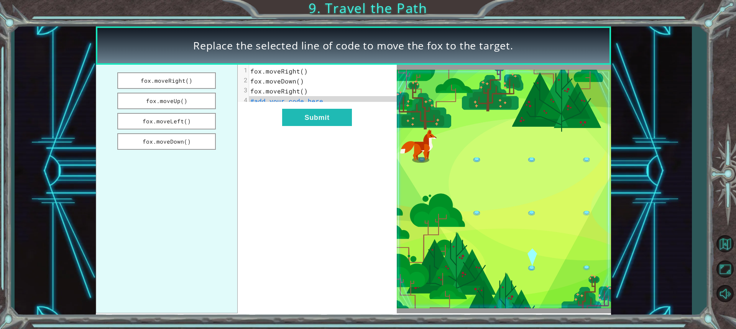
click at [289, 112] on div "fox.moveRight() fox.moveUp() fox.moveLeft() fox.moveDown() xxxxxxxxxx 4 1 fox.m…" at bounding box center [246, 189] width 301 height 249
click at [189, 143] on button "fox.moveDown()" at bounding box center [166, 141] width 99 height 16
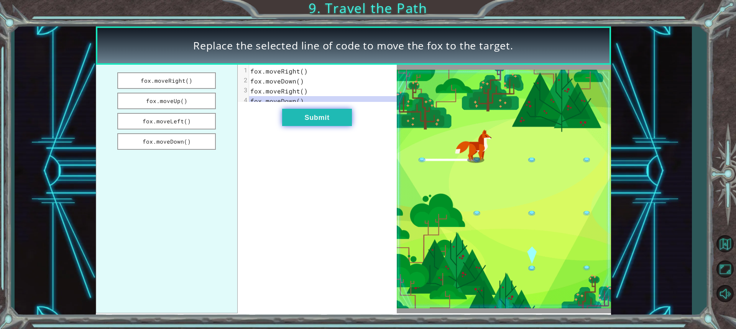
click at [307, 126] on button "Submit" at bounding box center [317, 117] width 70 height 17
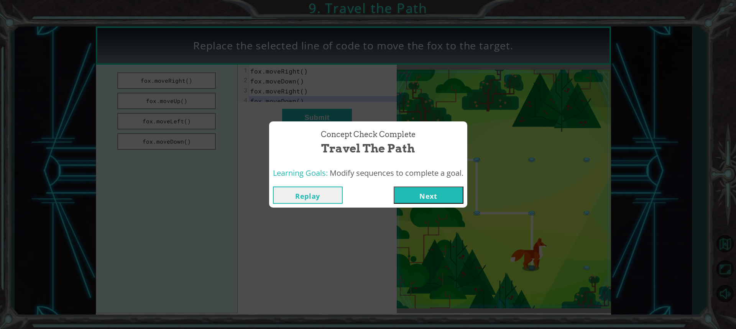
drag, startPoint x: 458, startPoint y: 199, endPoint x: 453, endPoint y: 198, distance: 4.3
click at [455, 198] on button "Next" at bounding box center [429, 195] width 70 height 17
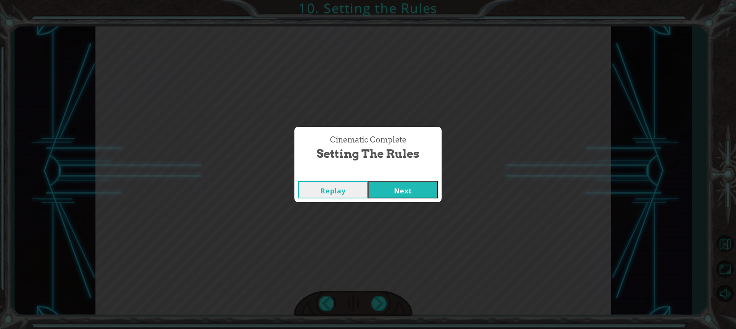
click at [399, 197] on button "Next" at bounding box center [403, 189] width 70 height 17
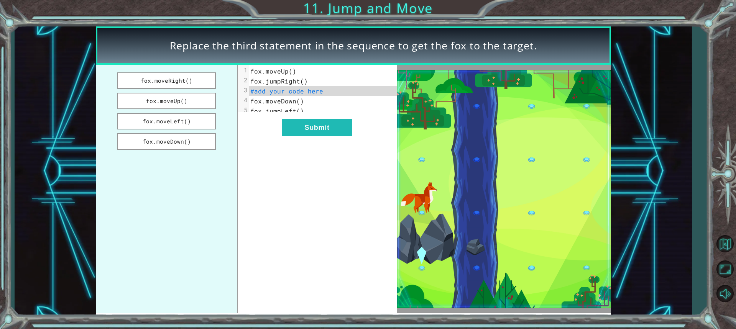
drag, startPoint x: 157, startPoint y: 143, endPoint x: 261, endPoint y: 119, distance: 107.5
click at [261, 119] on div "fox.moveRight() fox.moveUp() fox.moveLeft() fox.moveDown() xxxxxxxxxx 5 1 fox.m…" at bounding box center [246, 189] width 301 height 249
click at [204, 138] on button "fox.moveDown()" at bounding box center [166, 141] width 99 height 16
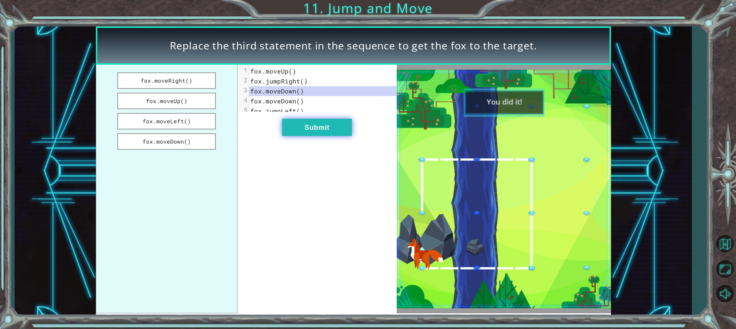
click at [334, 133] on button "Submit" at bounding box center [317, 127] width 70 height 17
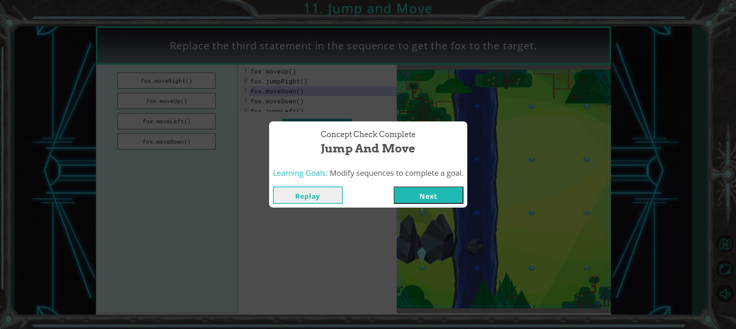
click at [438, 194] on button "Next" at bounding box center [429, 195] width 70 height 17
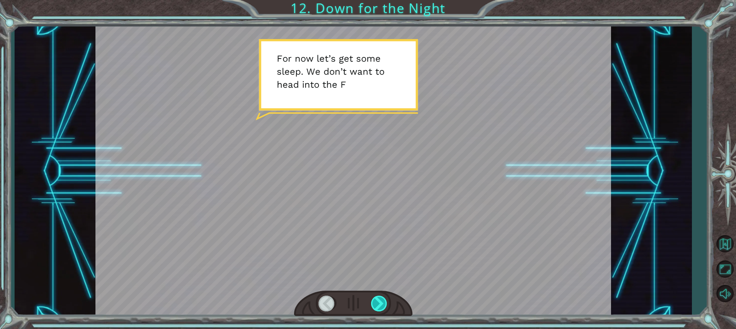
click at [379, 302] on div at bounding box center [379, 304] width 17 height 16
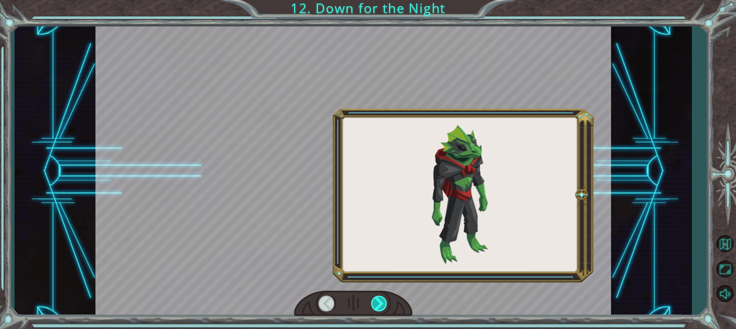
click at [379, 302] on div at bounding box center [379, 304] width 17 height 16
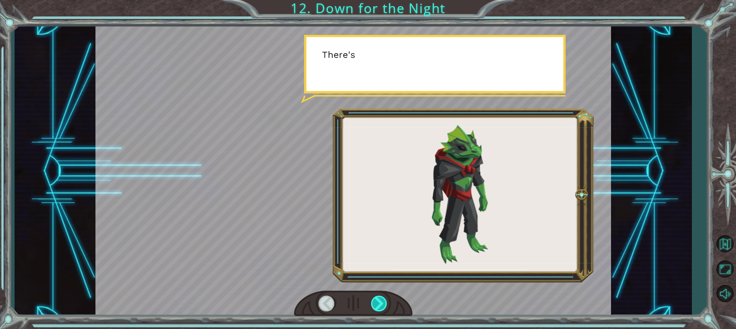
click at [381, 302] on div at bounding box center [379, 304] width 17 height 16
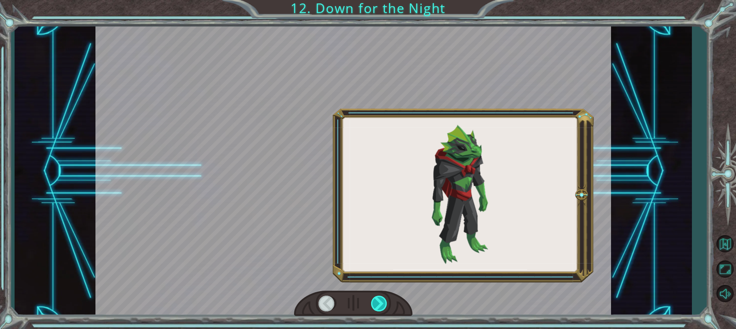
click at [381, 302] on div at bounding box center [379, 304] width 17 height 16
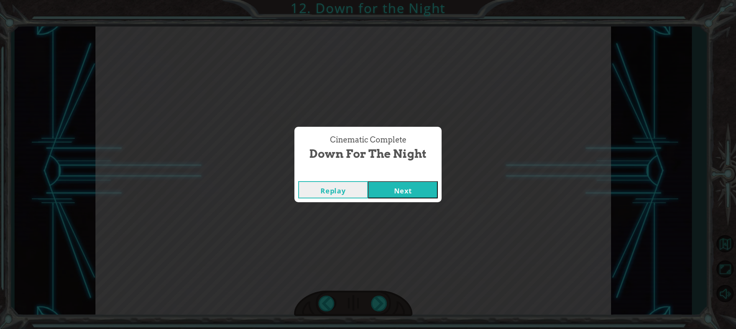
click at [411, 177] on div "Cinematic Complete" at bounding box center [367, 174] width 147 height 8
click at [411, 189] on button "Next" at bounding box center [403, 189] width 70 height 17
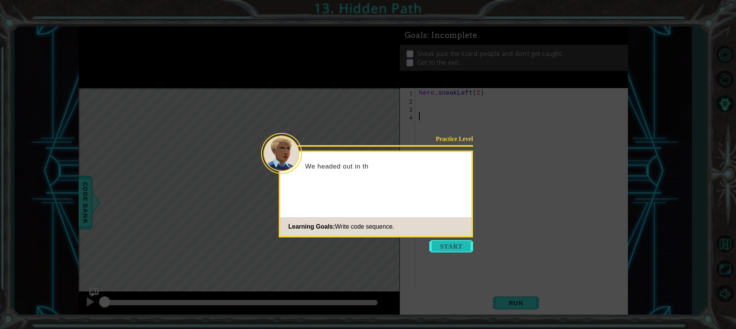
click at [441, 248] on button "Start" at bounding box center [451, 246] width 44 height 12
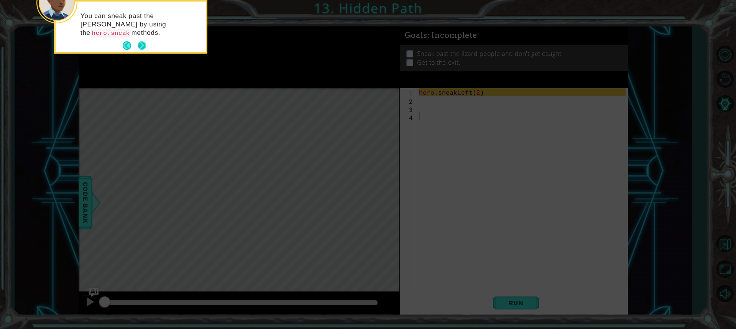
click at [146, 49] on button "Next" at bounding box center [142, 45] width 8 height 8
click at [145, 49] on icon at bounding box center [368, 49] width 736 height 560
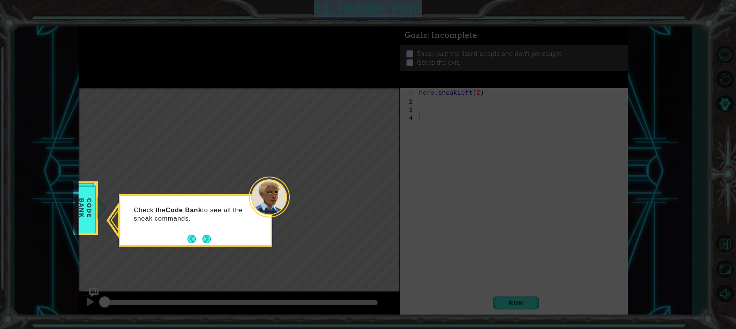
click at [211, 240] on button "Next" at bounding box center [206, 239] width 8 height 8
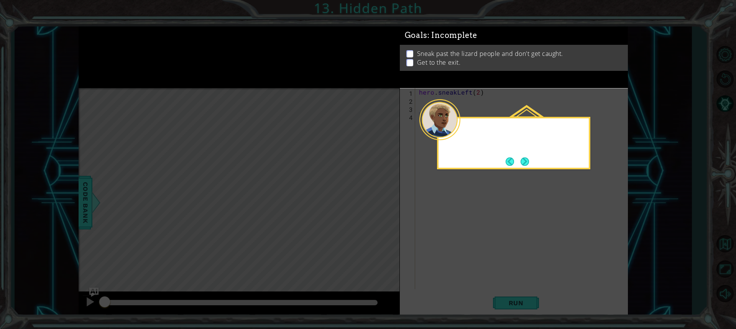
click at [210, 240] on icon at bounding box center [368, 164] width 736 height 329
click at [521, 158] on button "Next" at bounding box center [525, 162] width 8 height 8
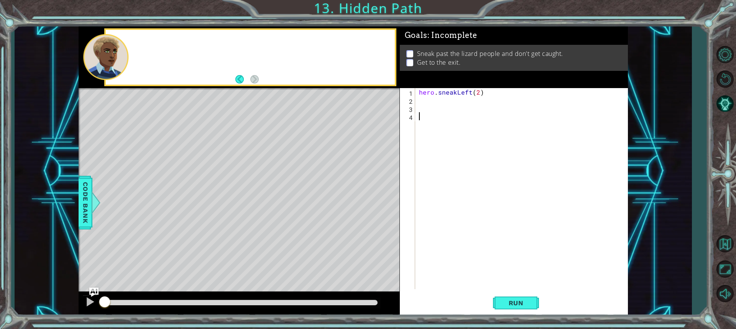
click at [520, 158] on div "hero . sneakLeft ( 2 )" at bounding box center [523, 196] width 212 height 217
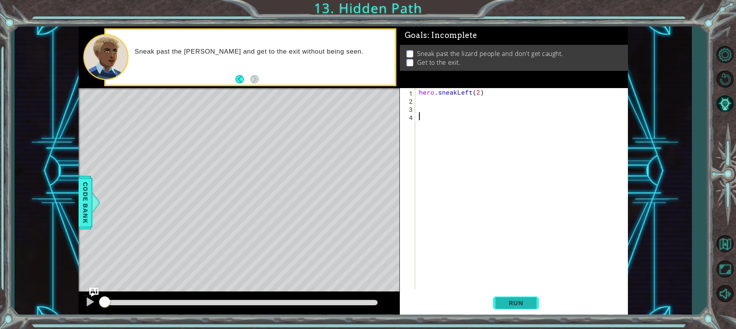
click at [505, 306] on span "Run" at bounding box center [516, 303] width 30 height 8
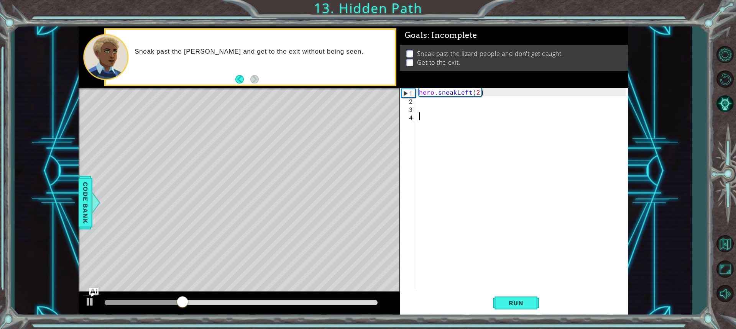
click at [425, 107] on div "hero . sneakLeft ( 2 )" at bounding box center [523, 196] width 212 height 217
click at [422, 100] on div "hero . sneakLeft ( 2 )" at bounding box center [523, 196] width 212 height 217
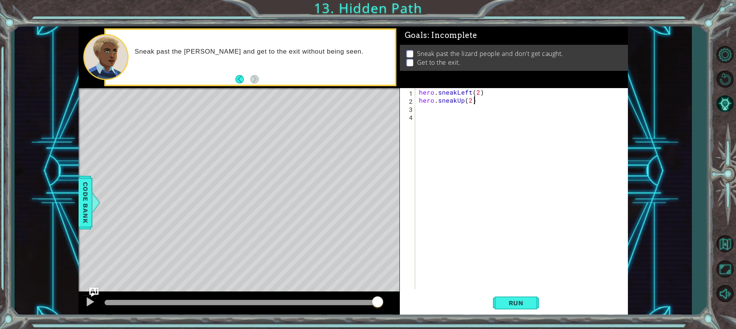
scroll to position [0, 3]
type textarea "hero.sneakUp(2)"
click at [516, 305] on span "Run" at bounding box center [516, 303] width 30 height 8
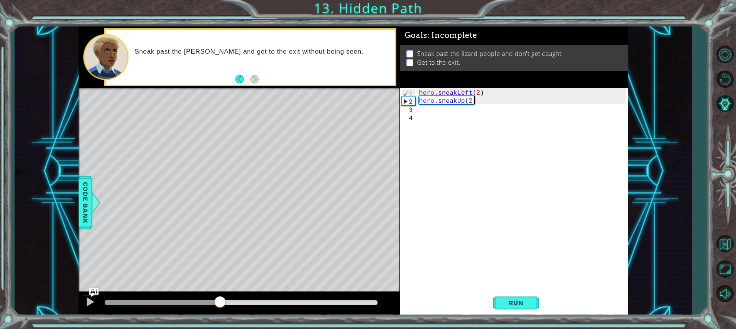
drag, startPoint x: 149, startPoint y: 305, endPoint x: 219, endPoint y: 310, distance: 70.7
click at [219, 310] on div at bounding box center [239, 304] width 321 height 25
click at [449, 115] on div "hero . sneakLeft ( 2 ) hero . sneakUp ( 2 )" at bounding box center [523, 196] width 212 height 217
click at [451, 111] on div "hero . sneakLeft ( 2 ) hero . sneakUp ( 2 )" at bounding box center [523, 196] width 212 height 217
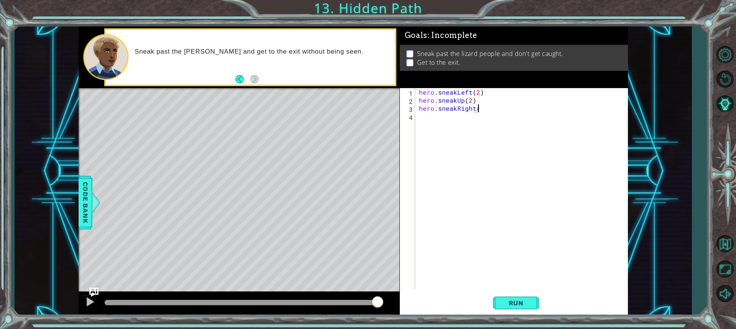
scroll to position [0, 3]
type textarea "hero.sneakRight(2)"
click at [514, 307] on button "Run" at bounding box center [516, 303] width 46 height 23
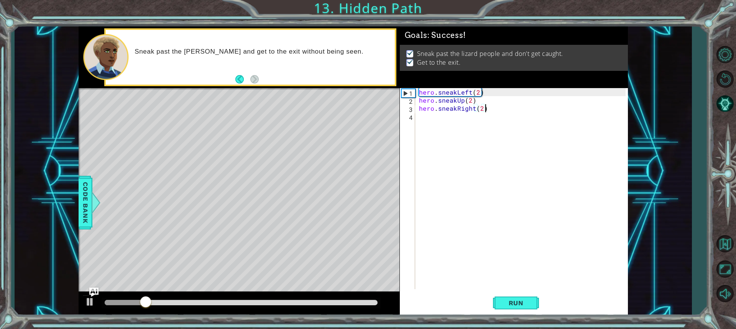
click at [223, 304] on div at bounding box center [241, 302] width 273 height 5
click at [266, 298] on div at bounding box center [241, 303] width 279 height 11
drag, startPoint x: 225, startPoint y: 303, endPoint x: 270, endPoint y: 302, distance: 44.9
click at [270, 302] on div at bounding box center [270, 303] width 14 height 14
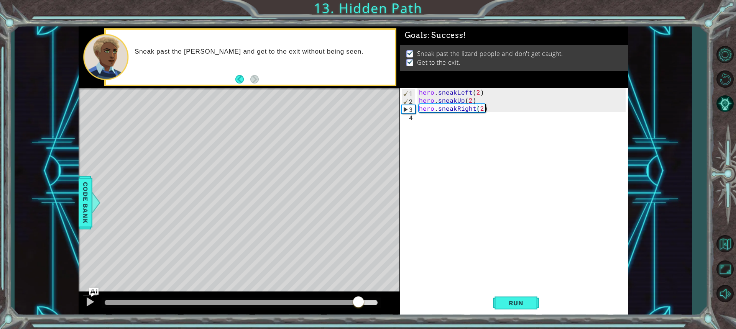
click at [358, 289] on div "methods hero moveDown(steps) moveUp(steps) moveLeft(steps) moveRight(steps) sne…" at bounding box center [353, 171] width 549 height 290
drag, startPoint x: 356, startPoint y: 296, endPoint x: 453, endPoint y: 307, distance: 97.9
click at [437, 305] on body "1 ההההההההההההההההההההההההההההההההההההההההההההההההההההההההההההההההההההההההההההה…" at bounding box center [368, 164] width 736 height 329
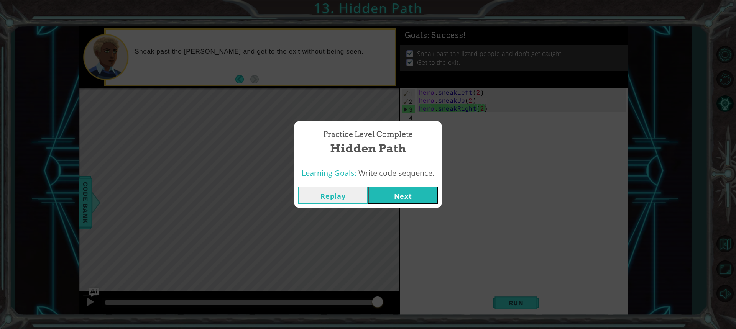
click at [410, 200] on button "Next" at bounding box center [403, 195] width 70 height 17
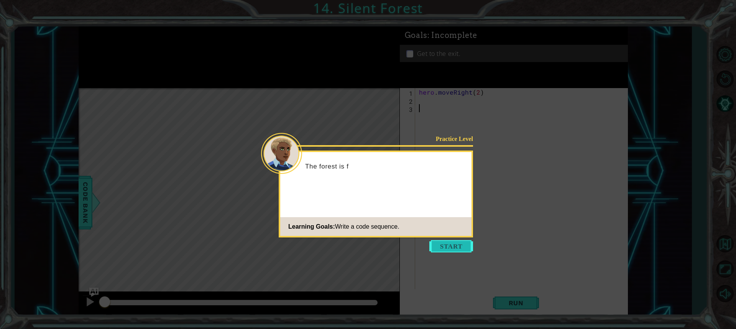
click at [438, 242] on button "Start" at bounding box center [451, 246] width 44 height 12
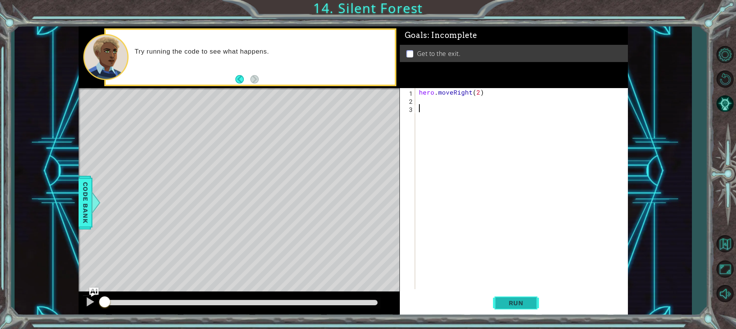
click at [509, 304] on span "Run" at bounding box center [516, 303] width 30 height 8
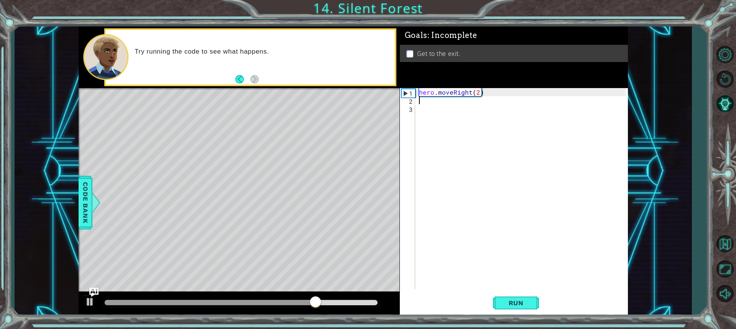
click at [437, 103] on div "hero . moveRight ( 2 )" at bounding box center [523, 196] width 212 height 217
type textarea "H"
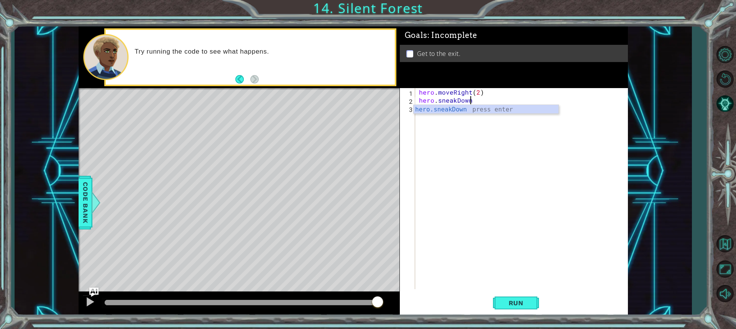
scroll to position [0, 3]
type textarea "hero.sneakDown(1)"
click at [432, 113] on div "hero . moveRight ( 2 ) hero . sneakDown ( 1 )" at bounding box center [523, 196] width 212 height 217
type textarea "hero.sneakRight(2)"
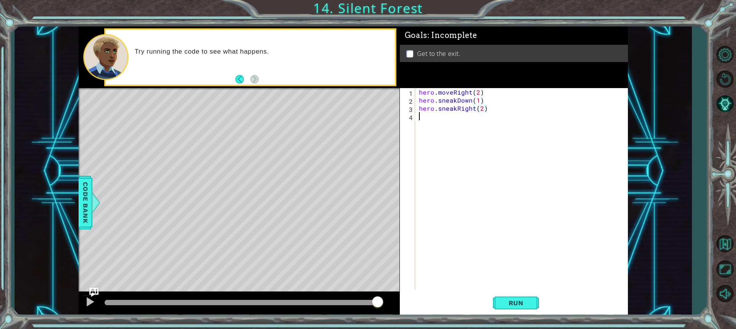
drag, startPoint x: 428, startPoint y: 120, endPoint x: 424, endPoint y: 119, distance: 3.9
click at [424, 119] on div "hero . moveRight ( 2 ) hero . sneakDown ( 1 ) hero . sneakRight ( 2 )" at bounding box center [523, 196] width 212 height 217
type textarea "H"
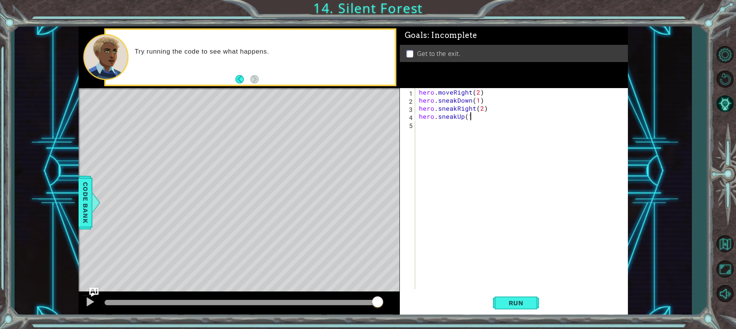
type textarea "hero.sneakUp(1)"
click at [442, 122] on div "hero . moveRight ( 2 ) hero . sneakDown ( 1 ) hero . sneakRight ( 2 ) hero . sn…" at bounding box center [523, 196] width 212 height 217
type textarea "hero.moveRight(1)"
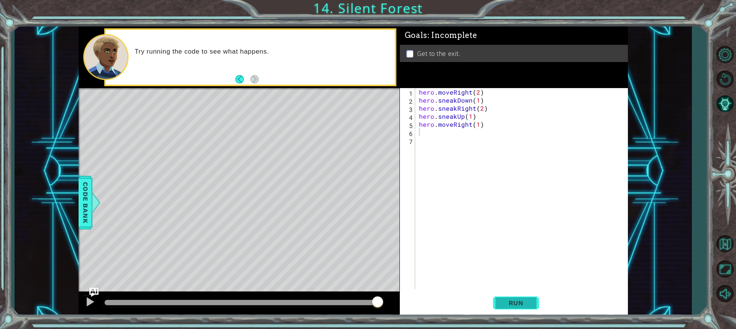
click at [535, 302] on button "Run" at bounding box center [516, 303] width 46 height 23
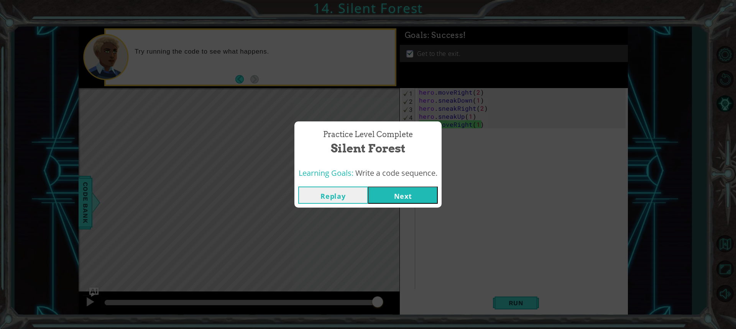
click at [414, 191] on button "Next" at bounding box center [403, 195] width 70 height 17
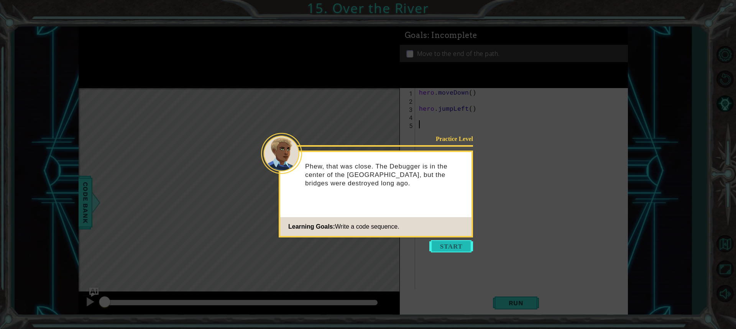
click at [448, 247] on button "Start" at bounding box center [451, 246] width 44 height 12
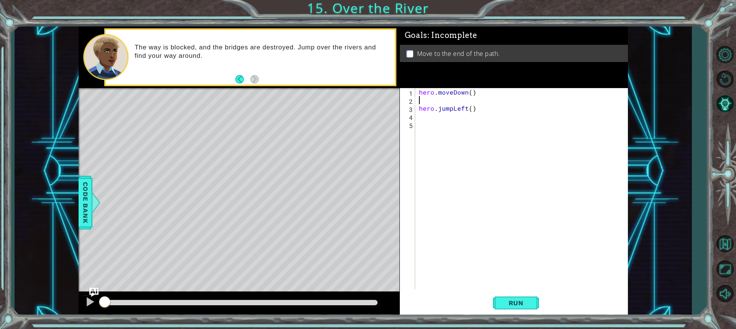
click at [417, 102] on div "hero . moveDown ( ) hero . jumpLeft ( )" at bounding box center [521, 188] width 208 height 201
click at [470, 94] on div "hero . moveDown ( ) hero . jumpLeft ( )" at bounding box center [523, 196] width 212 height 217
click at [473, 102] on div "hero . moveDown ( 1 ) hero . jumpLeft ( )" at bounding box center [523, 196] width 212 height 217
type textarea "hero.jumpLeft(1)"
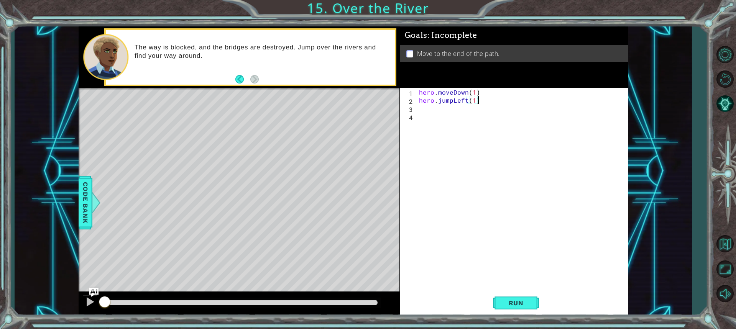
click at [488, 114] on div "hero . moveDown ( 1 ) hero . jumpLeft ( 1 )" at bounding box center [523, 196] width 212 height 217
click at [485, 108] on div "hero . moveDown ( 1 ) hero . jumpLeft ( 1 )" at bounding box center [523, 196] width 212 height 217
type textarea "hero.moveLeft(2)"
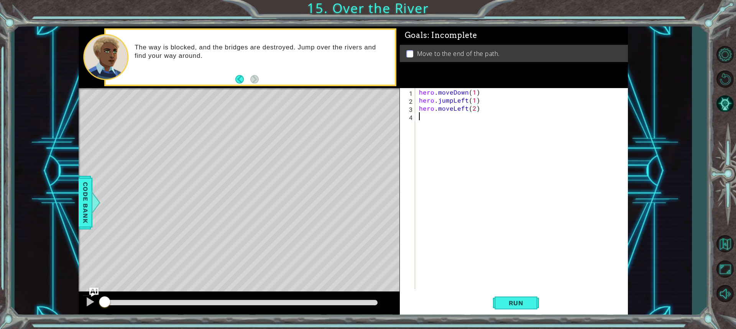
click at [461, 119] on div "hero . moveDown ( 1 ) hero . jumpLeft ( 1 ) hero . moveLeft ( 2 )" at bounding box center [523, 196] width 212 height 217
type textarea "hero.jumpDown(1)"
type textarea "Hero.jumpRight(1)"
click at [454, 134] on div "hero . moveDown ( 1 ) hero . jumpLeft ( 1 ) hero . moveLeft ( 2 ) hero . jumpDo…" at bounding box center [523, 196] width 212 height 217
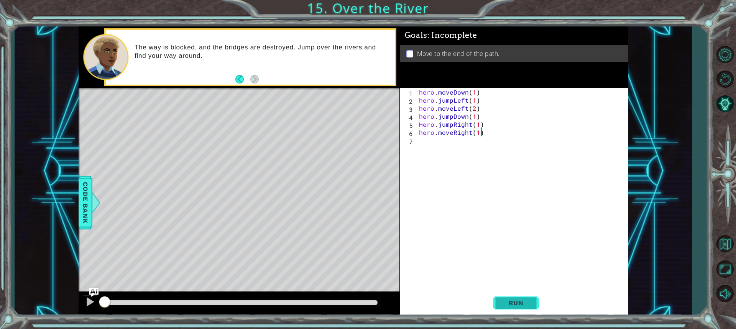
click at [518, 310] on button "Run" at bounding box center [516, 303] width 46 height 23
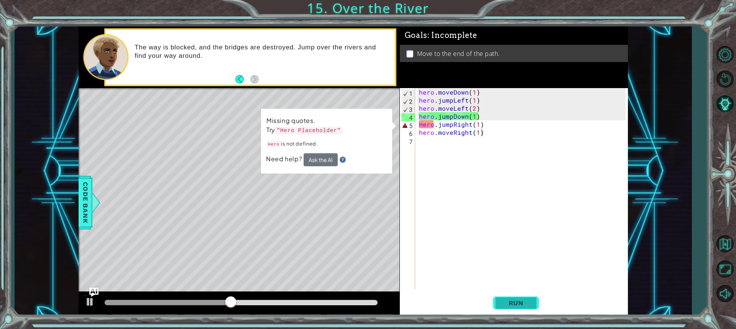
click at [502, 299] on button "Run" at bounding box center [516, 303] width 46 height 23
click at [472, 110] on div "hero . moveDown ( 1 ) hero . jumpLeft ( 1 ) hero . moveLeft ( 2 ) hero . jumpDo…" at bounding box center [523, 196] width 212 height 217
click at [473, 107] on div "hero . moveDown ( 1 ) hero . jumpLeft ( 1 ) hero . moveLeft ( 2 ) hero . jumpDo…" at bounding box center [523, 196] width 212 height 217
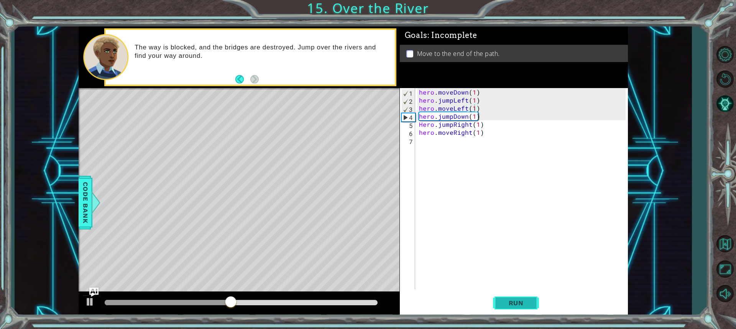
click at [517, 299] on span "Run" at bounding box center [516, 303] width 30 height 8
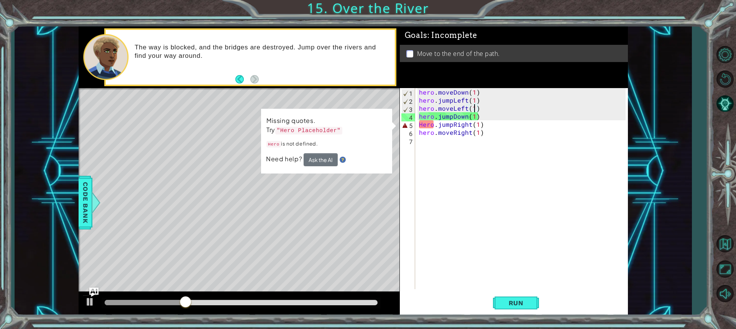
click at [484, 127] on div "hero . moveDown ( 1 ) hero . jumpLeft ( 1 ) hero . moveLeft ( 1 ) hero . jumpDo…" at bounding box center [523, 196] width 212 height 217
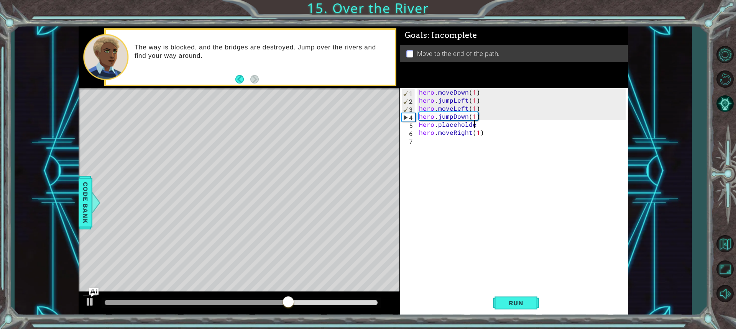
type textarea "Hero.placeholder"
click at [521, 298] on button "Run" at bounding box center [516, 303] width 46 height 23
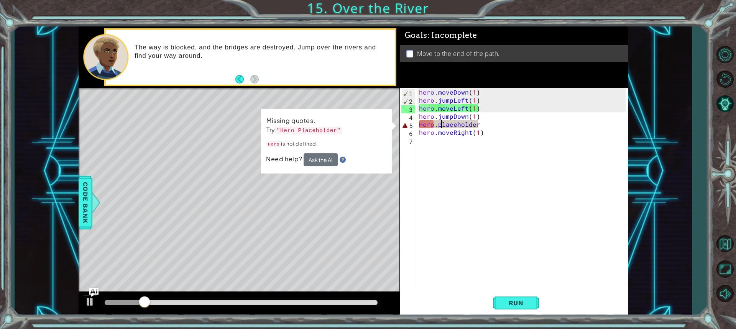
click at [439, 125] on div "hero . moveDown ( 1 ) hero . jumpLeft ( 1 ) hero . moveLeft ( 1 ) hero . jumpDo…" at bounding box center [523, 196] width 212 height 217
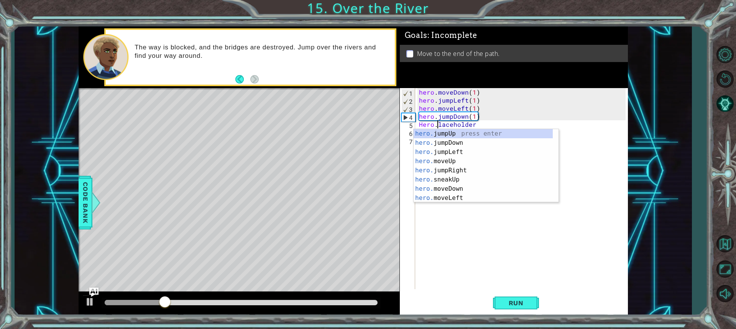
scroll to position [0, 1]
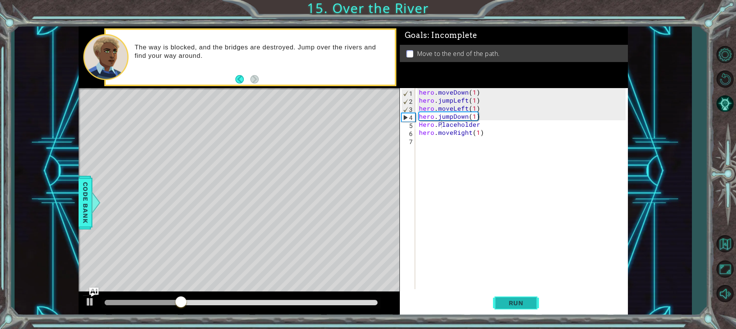
click at [506, 305] on span "Run" at bounding box center [516, 303] width 30 height 8
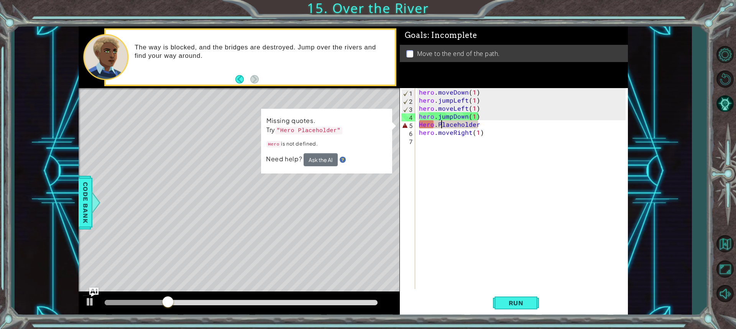
click at [422, 126] on div "hero . moveDown ( 1 ) hero . jumpLeft ( 1 ) hero . moveLeft ( 1 ) hero . jumpDo…" at bounding box center [523, 196] width 212 height 217
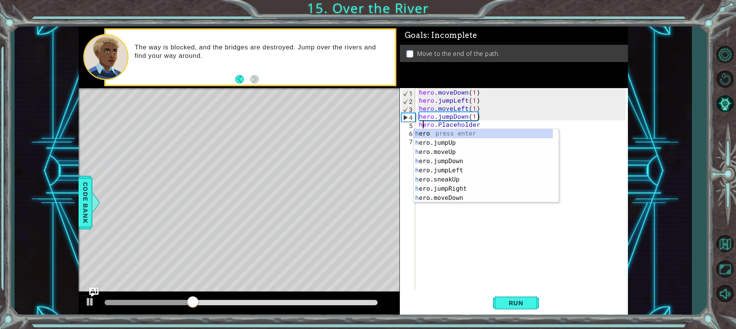
scroll to position [0, 0]
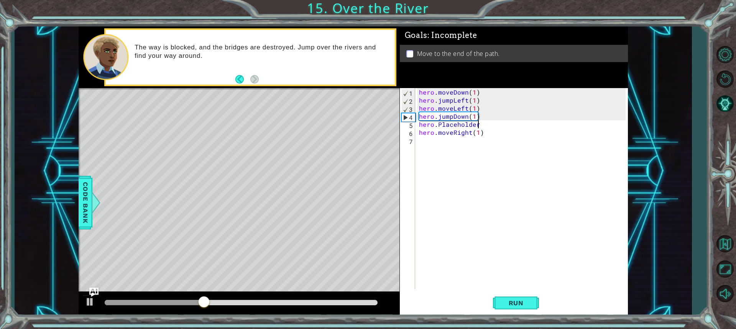
click at [490, 125] on div "hero . moveDown ( 1 ) hero . jumpLeft ( 1 ) hero . moveLeft ( 1 ) hero . jumpDo…" at bounding box center [523, 196] width 212 height 217
type textarea "hero.jumpRight(1)"
click at [504, 304] on span "Run" at bounding box center [516, 303] width 30 height 8
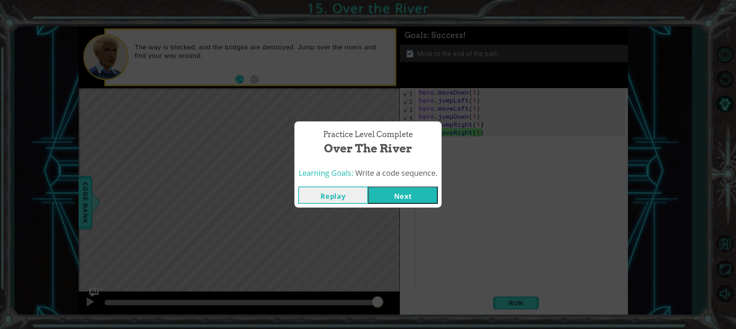
click at [397, 197] on button "Next" at bounding box center [403, 195] width 70 height 17
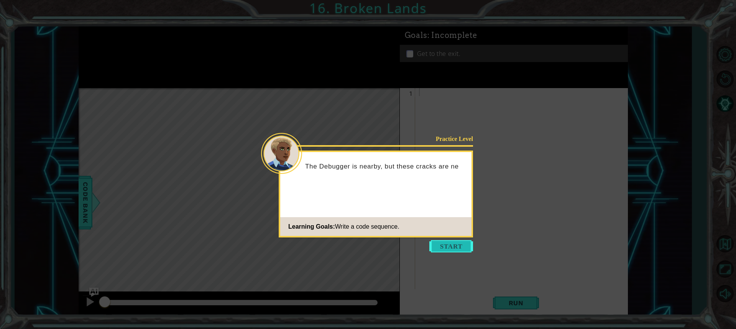
click at [443, 244] on button "Start" at bounding box center [451, 246] width 44 height 12
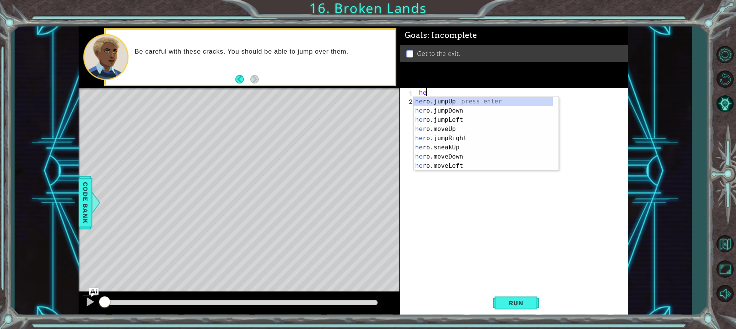
type textarea "hero"
click at [455, 131] on div "hero .jumpUp press enter hero .jumpDown press enter hero .jumpLeft press enter …" at bounding box center [483, 143] width 139 height 92
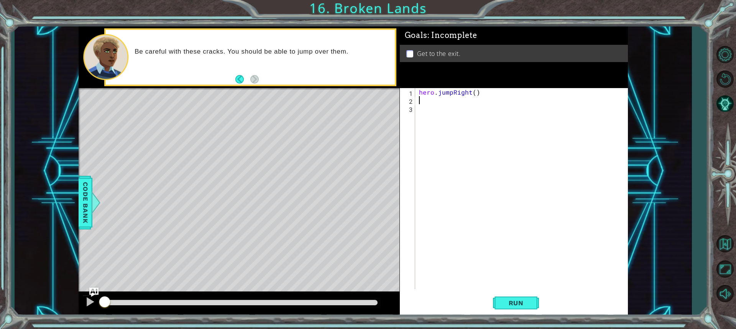
scroll to position [0, 0]
click at [451, 92] on div "hero . jumpRight ( )" at bounding box center [523, 196] width 212 height 217
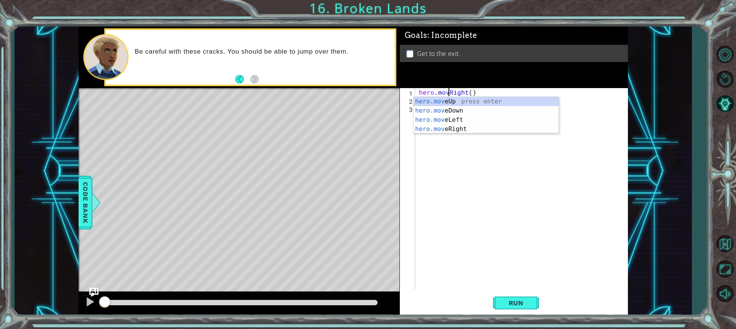
scroll to position [0, 2]
click at [488, 130] on div "hero.move Up press enter hero.move Down press enter hero.move Left press enter …" at bounding box center [486, 124] width 145 height 55
type textarea "hero.moveRight(1)"
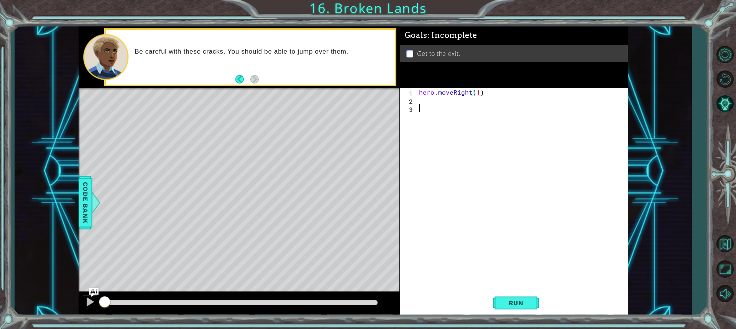
click at [469, 104] on div "hero . moveRight ( 1 )" at bounding box center [523, 196] width 212 height 217
click at [464, 96] on div "hero . moveRight ( 1 )" at bounding box center [523, 196] width 212 height 217
type textarea "hero.moveRight(1)"
click at [464, 100] on div "hero . moveRight ( 1 )" at bounding box center [523, 196] width 212 height 217
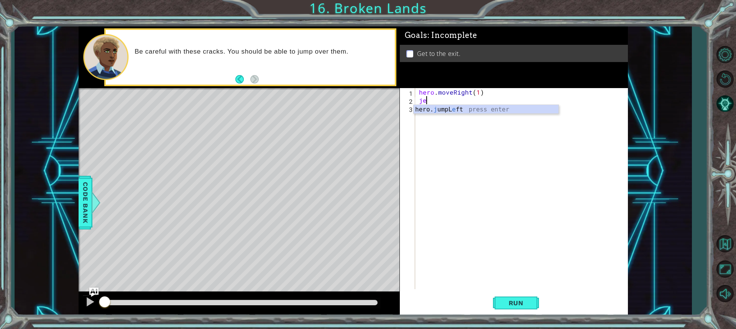
type textarea "j"
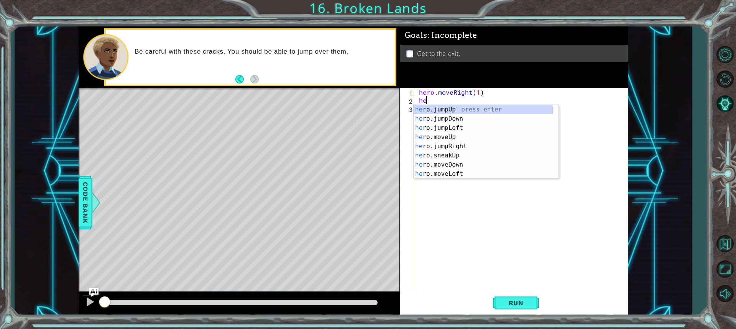
type textarea "hero"
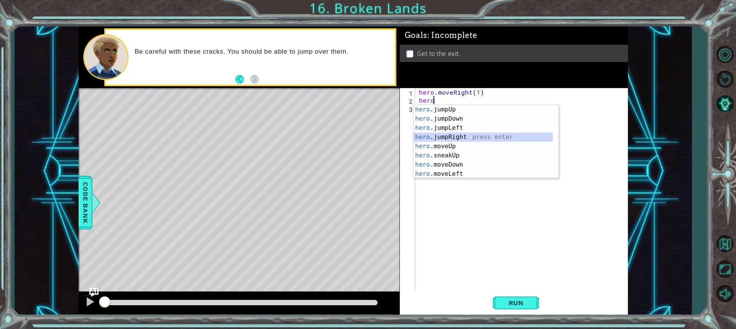
click at [440, 138] on div "hero .jumpUp press enter hero .jumpDown press enter hero .jumpLeft press enter …" at bounding box center [483, 151] width 139 height 92
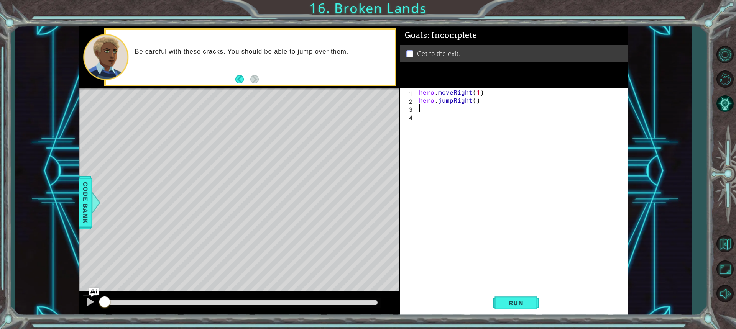
click at [475, 101] on div "hero . moveRight ( 1 ) hero . jumpRight ( )" at bounding box center [523, 196] width 212 height 217
type textarea "hero.jumpRight(1)"
click at [421, 114] on div "hero . moveRight ( 1 ) hero . jumpRight ( 1 )" at bounding box center [523, 196] width 212 height 217
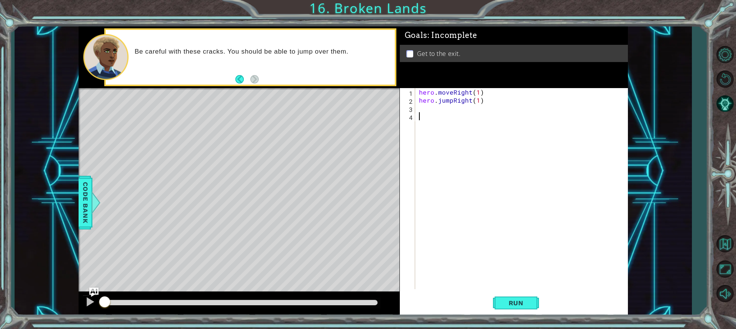
click at [421, 109] on div "hero . moveRight ( 1 ) hero . jumpRight ( 1 )" at bounding box center [523, 196] width 212 height 217
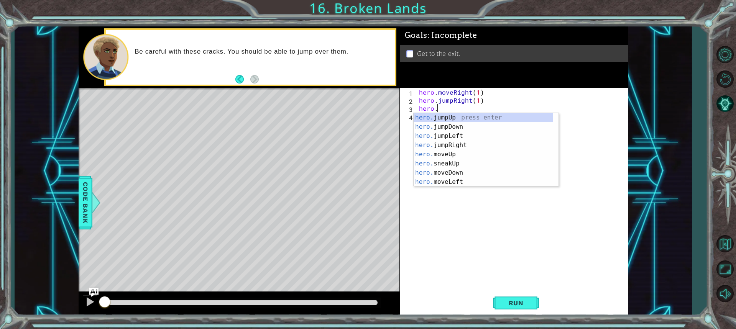
scroll to position [0, 1]
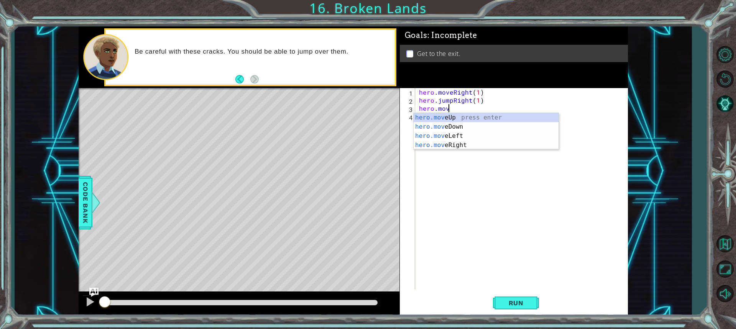
type textarea "hero.move"
click at [486, 149] on div "hero . moveRight ( 1 ) hero . jumpRight ( 1 ) hero . move" at bounding box center [523, 196] width 212 height 217
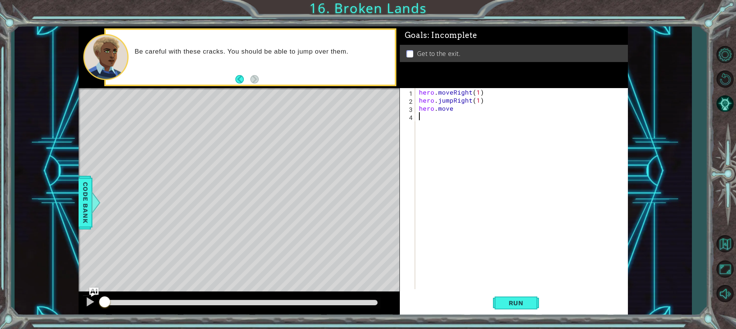
scroll to position [0, 0]
click at [463, 103] on div "hero . moveRight ( 1 ) hero . jumpRight ( 1 ) hero . move" at bounding box center [523, 196] width 212 height 217
click at [462, 110] on div "hero . moveRight ( 1 ) hero . jumpRight ( 1 ) hero . move" at bounding box center [523, 196] width 212 height 217
type textarea "hero.moveRight(1)"
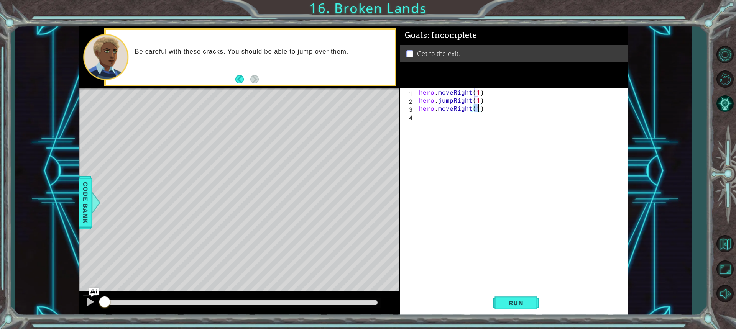
click at [451, 120] on div "hero . moveRight ( 1 ) hero . jumpRight ( 1 ) hero . moveRight ( 1 )" at bounding box center [523, 196] width 212 height 217
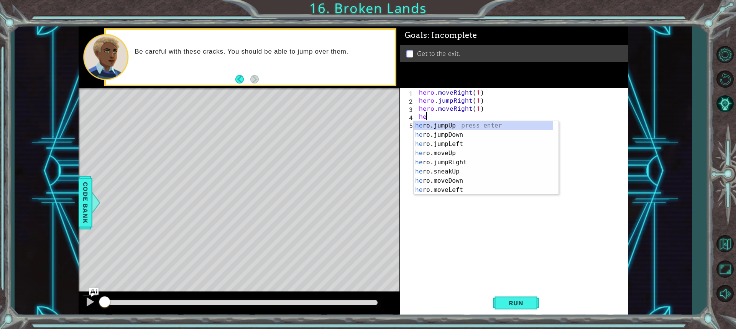
type textarea "hero"
click at [452, 126] on div "hero .jumpUp press enter hero .jumpDown press enter hero .jumpLeft press enter …" at bounding box center [483, 167] width 139 height 92
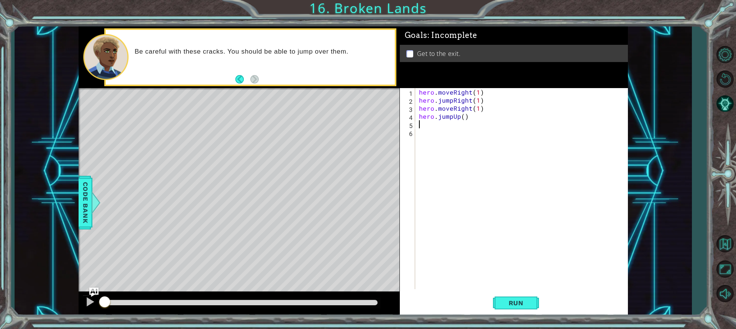
scroll to position [0, 0]
click at [463, 120] on div "hero . moveRight ( 1 ) hero . jumpRight ( 1 ) hero . moveRight ( 1 ) hero . jum…" at bounding box center [523, 196] width 212 height 217
type textarea "hero.jumpUp(1)"
click at [422, 128] on div "hero . moveRight ( 1 ) hero . jumpRight ( 1 ) hero . moveRight ( 1 ) hero . jum…" at bounding box center [523, 196] width 212 height 217
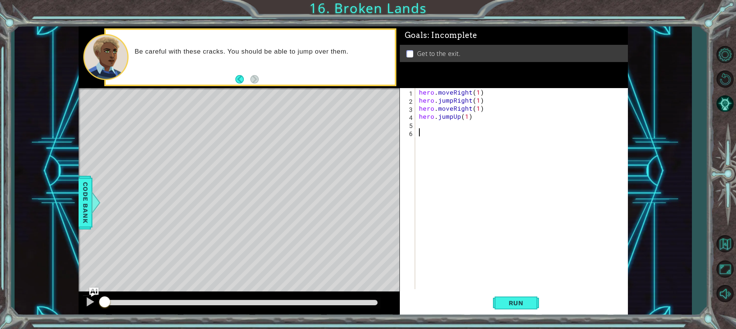
scroll to position [0, 0]
click at [422, 125] on div "hero . moveRight ( 1 ) hero . jumpRight ( 1 ) hero . moveRight ( 1 ) hero . jum…" at bounding box center [523, 196] width 212 height 217
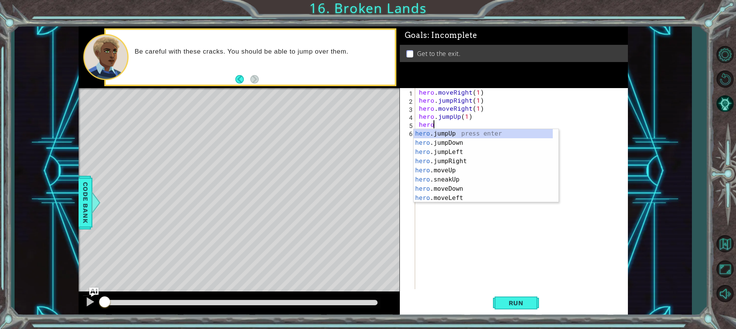
scroll to position [0, 0]
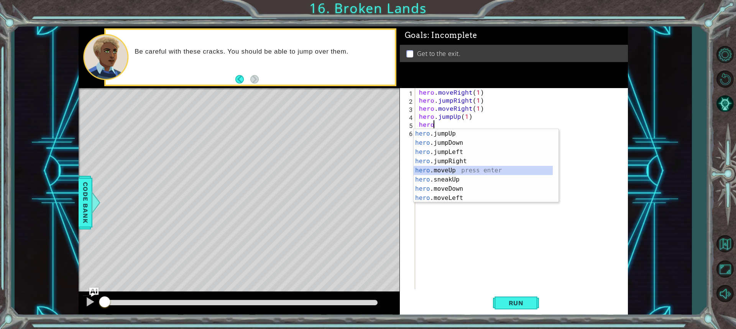
click at [445, 166] on div "hero .jumpUp press enter hero .jumpDown press enter hero .jumpLeft press enter …" at bounding box center [483, 175] width 139 height 92
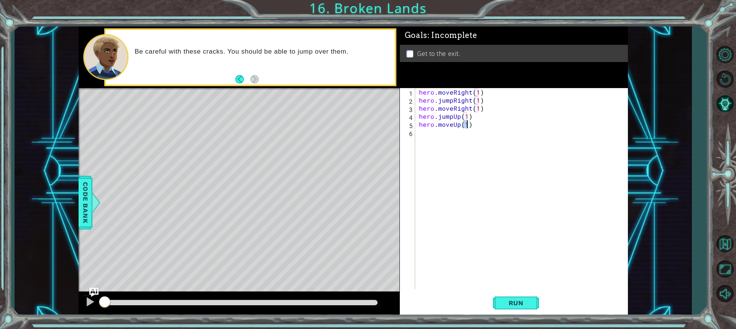
type textarea "hero.moveUp(1)"
click at [523, 318] on div "1 ההההההההההההההההההההההההההההההההההההההההההההההההההההההההההההההההההההההההההההה…" at bounding box center [368, 164] width 736 height 329
click at [524, 310] on button "Run" at bounding box center [516, 303] width 46 height 23
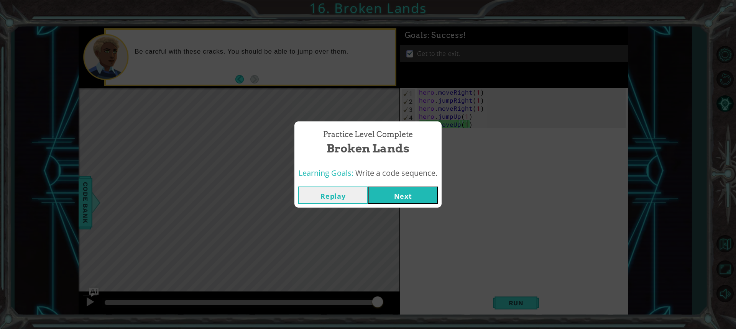
click at [397, 194] on button "Next" at bounding box center [403, 195] width 70 height 17
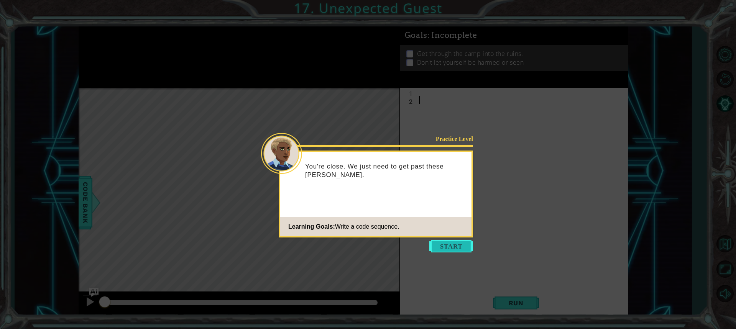
click at [437, 245] on button "Start" at bounding box center [451, 246] width 44 height 12
